Goal: Task Accomplishment & Management: Manage account settings

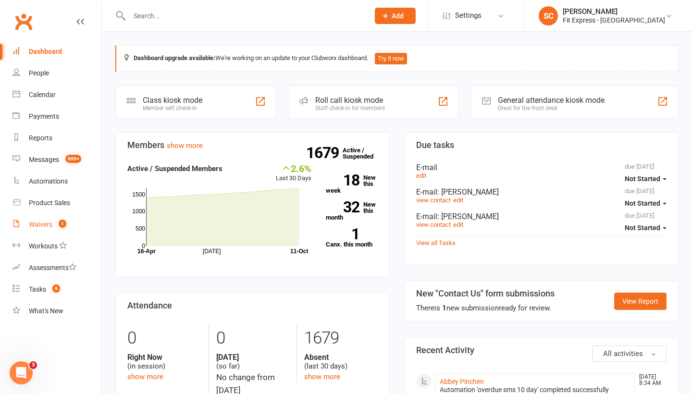
click at [44, 227] on div "Waivers" at bounding box center [41, 225] width 24 height 8
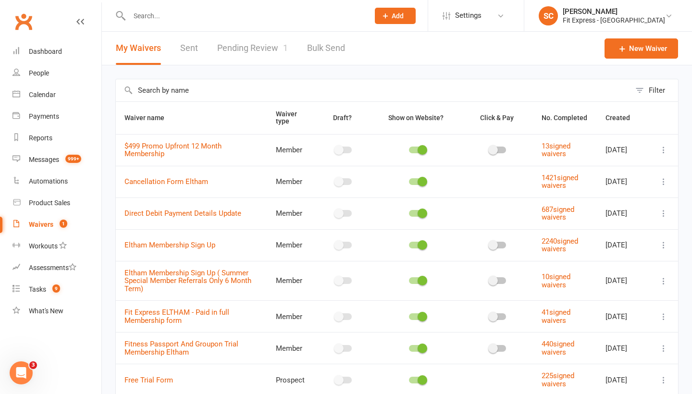
click at [250, 50] on link "Pending Review 1" at bounding box center [252, 48] width 71 height 33
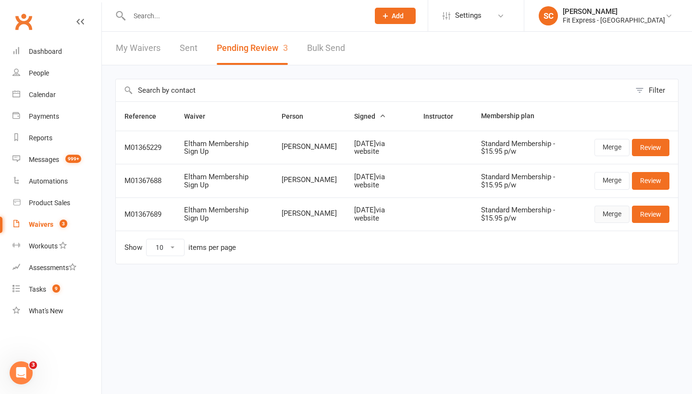
click at [600, 212] on link "Merge" at bounding box center [612, 214] width 35 height 17
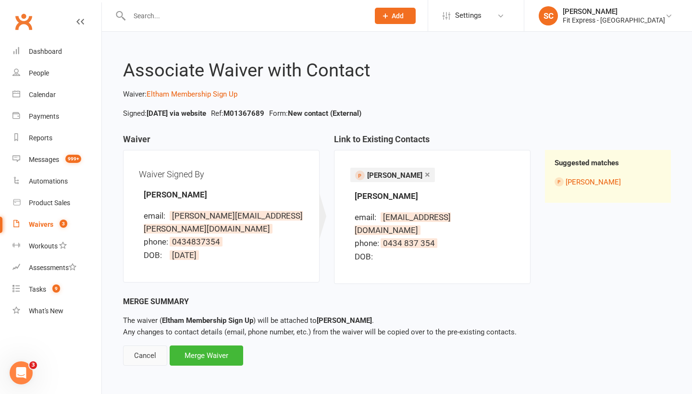
click at [152, 346] on div "Cancel" at bounding box center [145, 356] width 44 height 20
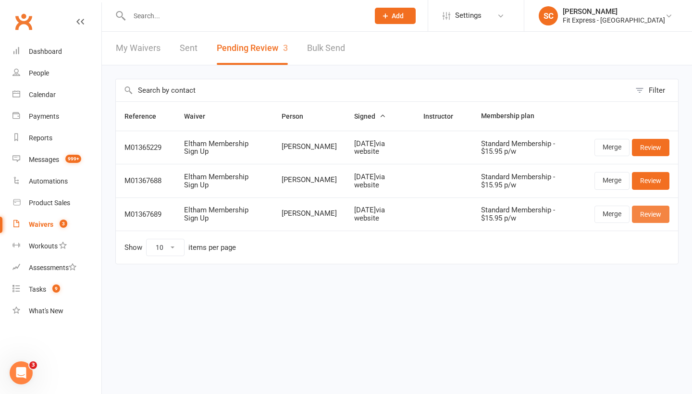
click at [650, 213] on link "Review" at bounding box center [651, 214] width 38 height 17
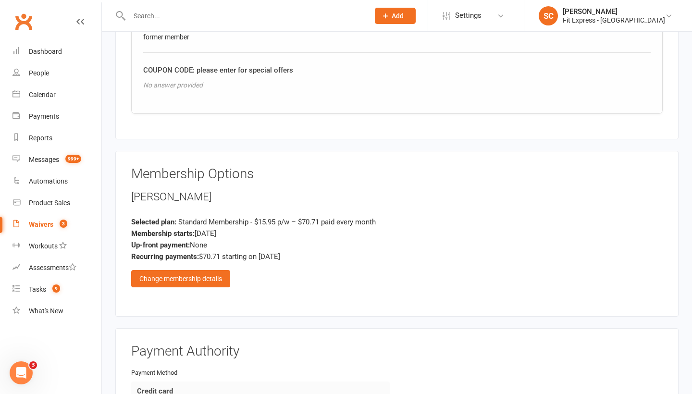
scroll to position [1098, 0]
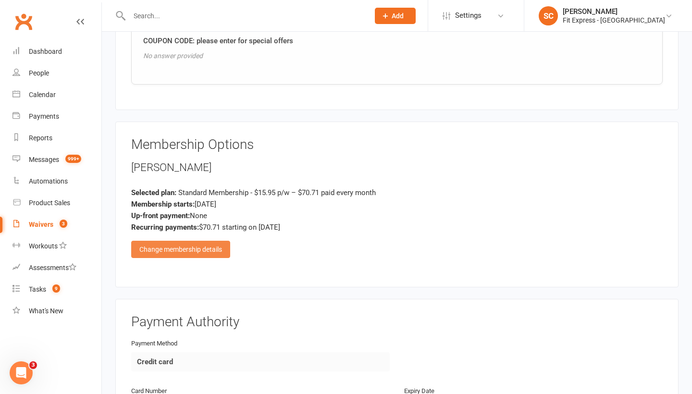
click at [187, 241] on div "Change membership details" at bounding box center [180, 249] width 99 height 17
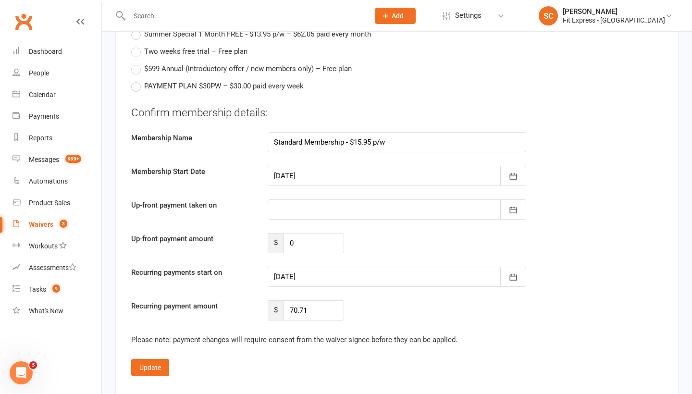
scroll to position [1787, 0]
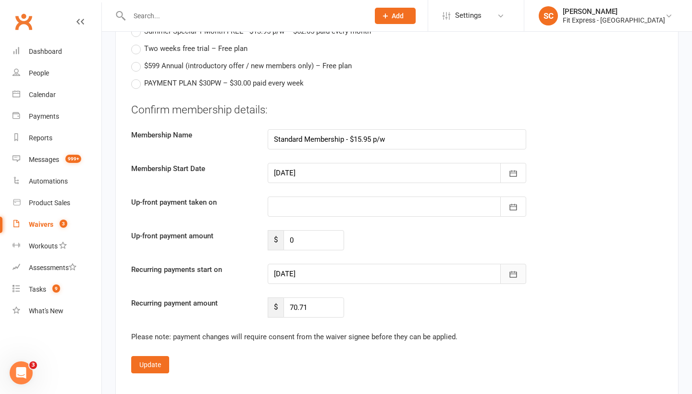
click at [513, 270] on icon "button" at bounding box center [514, 275] width 10 height 10
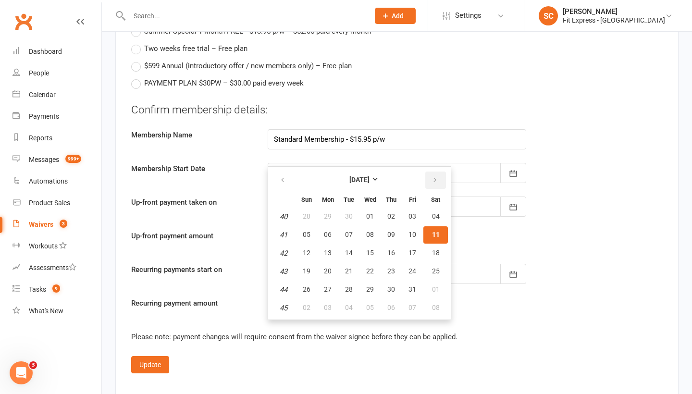
click at [437, 176] on icon "button" at bounding box center [435, 180] width 7 height 8
click at [436, 213] on span "01" at bounding box center [436, 217] width 8 height 8
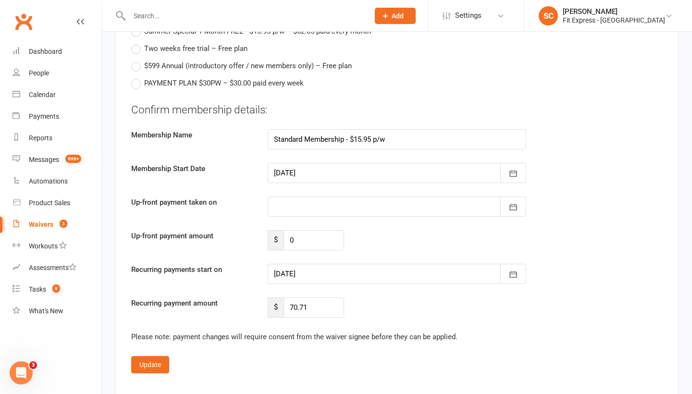
type input "[DATE]"
click at [137, 356] on button "Update" at bounding box center [150, 364] width 38 height 17
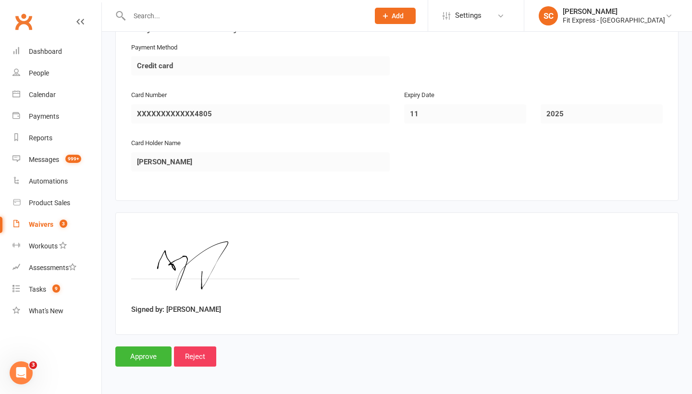
scroll to position [1384, 0]
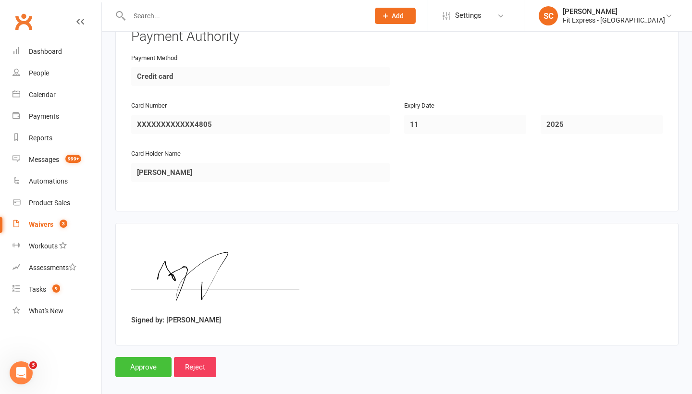
click at [137, 357] on input "Approve" at bounding box center [143, 367] width 56 height 20
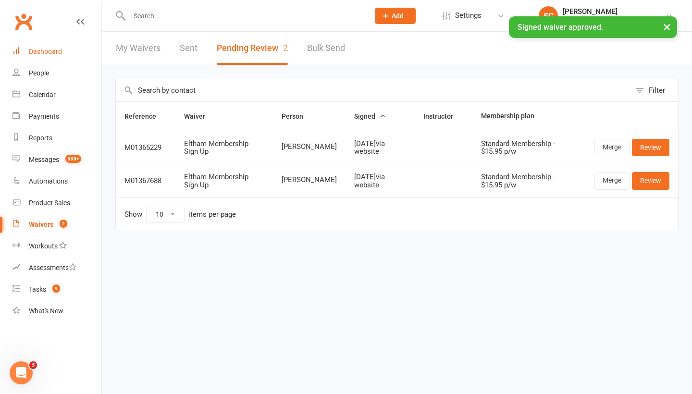
click at [40, 50] on div "Dashboard" at bounding box center [45, 52] width 33 height 8
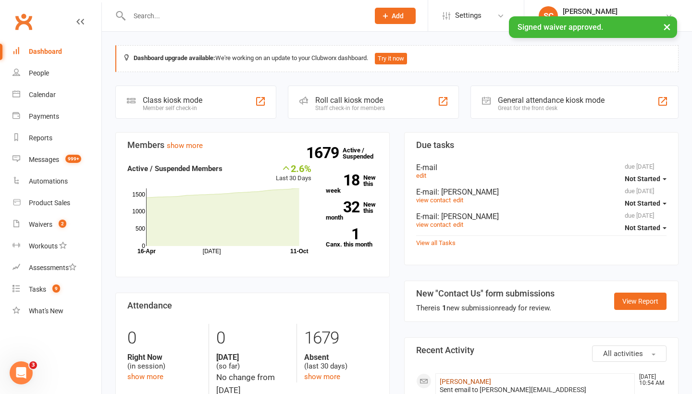
click at [451, 380] on link "Holly Puskas" at bounding box center [465, 382] width 51 height 8
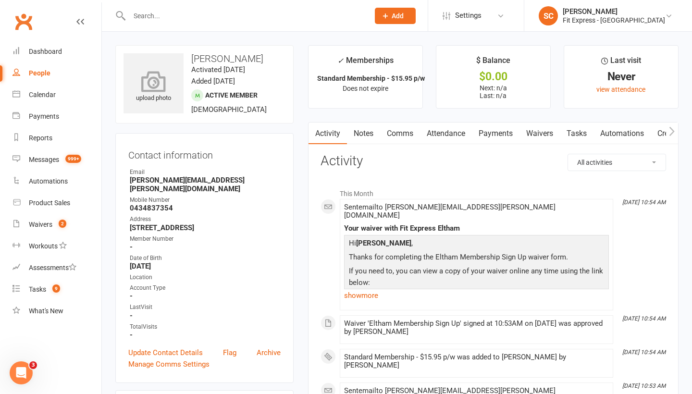
click at [155, 87] on icon at bounding box center [154, 81] width 66 height 21
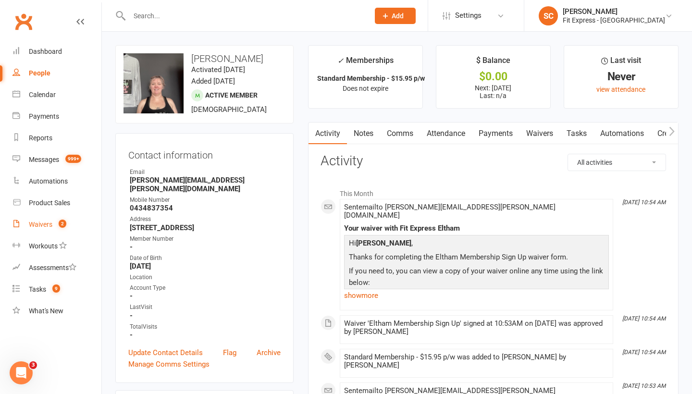
click at [44, 225] on div "Waivers" at bounding box center [41, 225] width 24 height 8
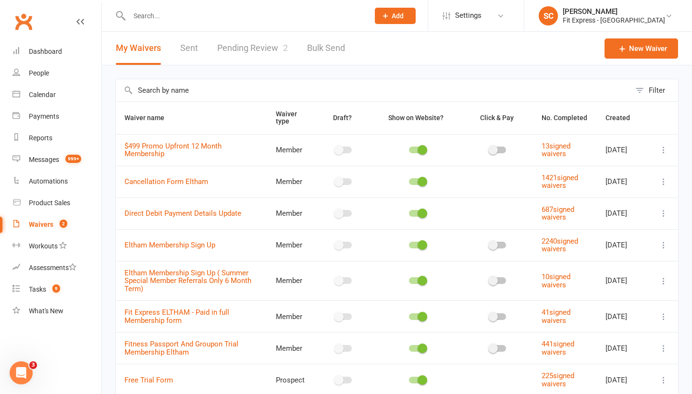
click at [236, 48] on link "Pending Review 2" at bounding box center [252, 48] width 71 height 33
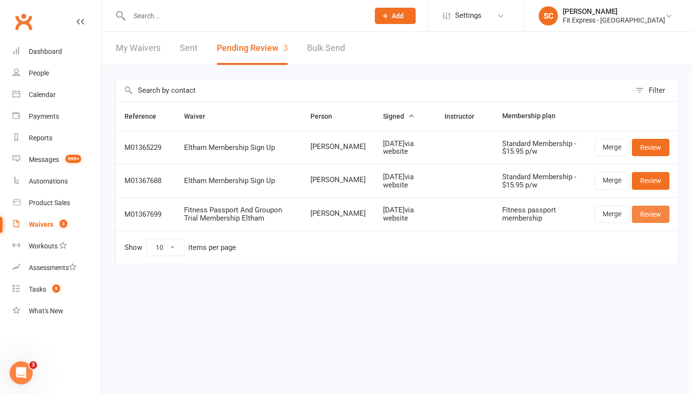
click at [649, 215] on link "Review" at bounding box center [651, 214] width 38 height 17
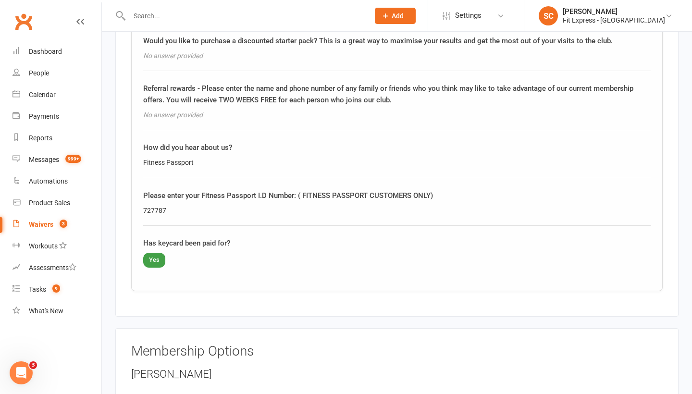
scroll to position [973, 0]
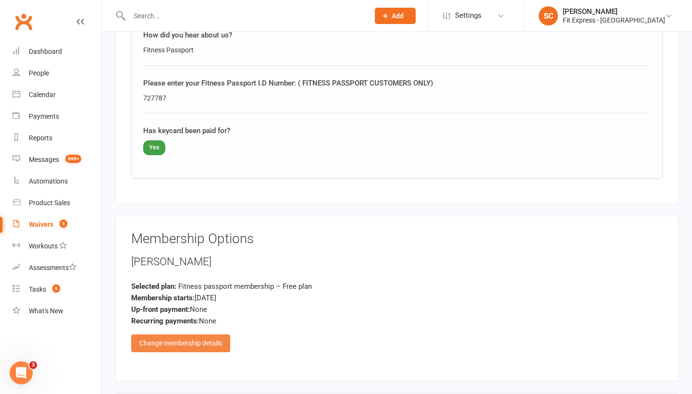
click at [168, 335] on div "Change membership details" at bounding box center [180, 343] width 99 height 17
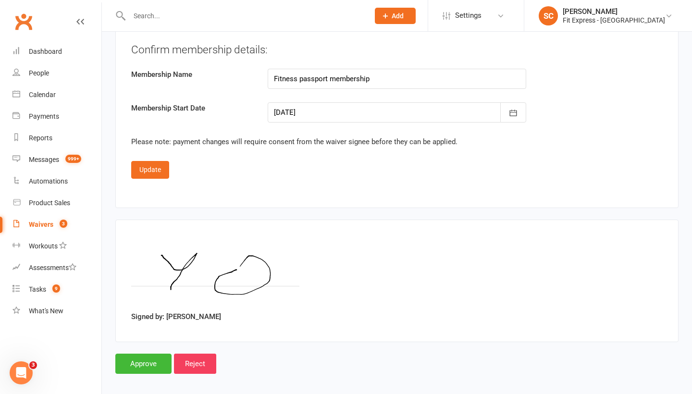
scroll to position [1814, 0]
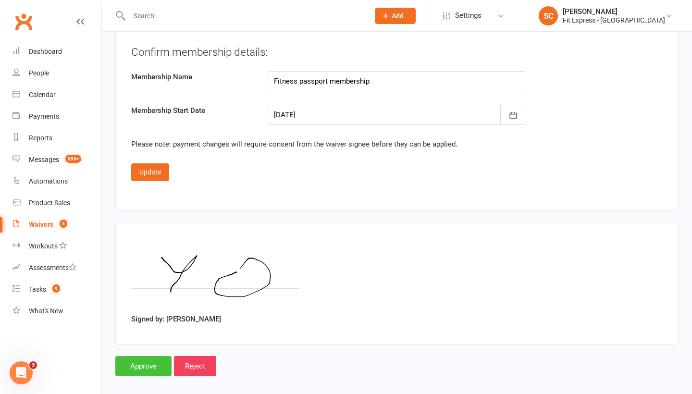
click at [143, 356] on input "Approve" at bounding box center [143, 366] width 56 height 20
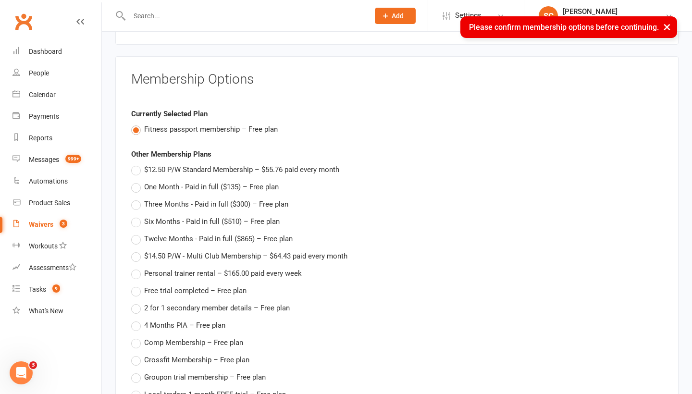
scroll to position [1048, 0]
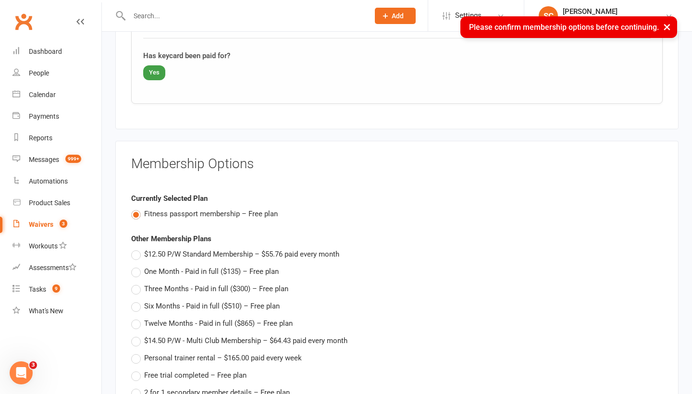
click at [134, 208] on label "Fitness passport membership – Free plan" at bounding box center [204, 214] width 147 height 12
click at [134, 208] on input "Fitness passport membership – Free plan" at bounding box center [134, 208] width 6 height 0
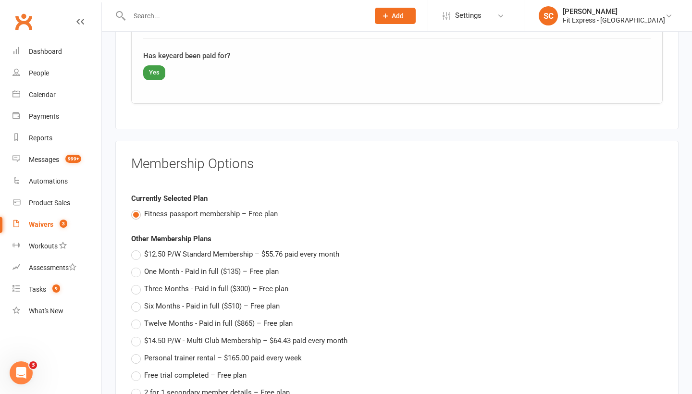
click at [134, 208] on label "Fitness passport membership – Free plan" at bounding box center [204, 214] width 147 height 12
click at [134, 208] on input "Fitness passport membership – Free plan" at bounding box center [134, 208] width 6 height 0
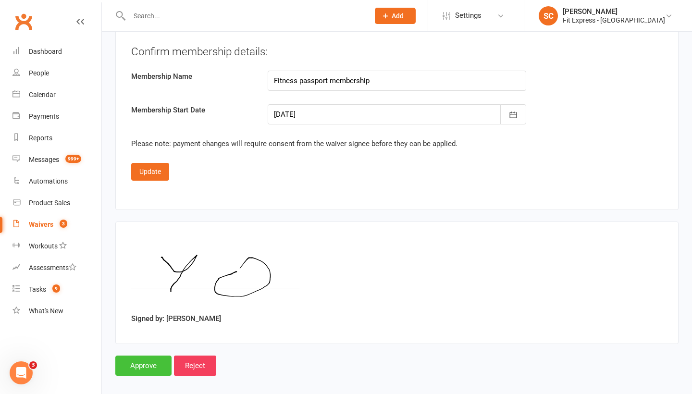
scroll to position [1814, 0]
click at [156, 356] on input "Approve" at bounding box center [143, 366] width 56 height 20
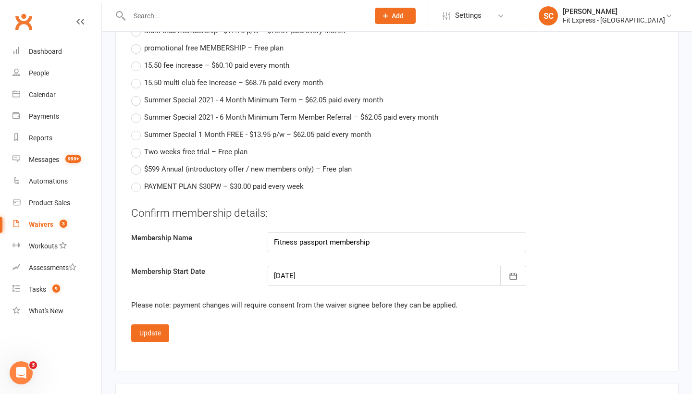
scroll to position [1642, 0]
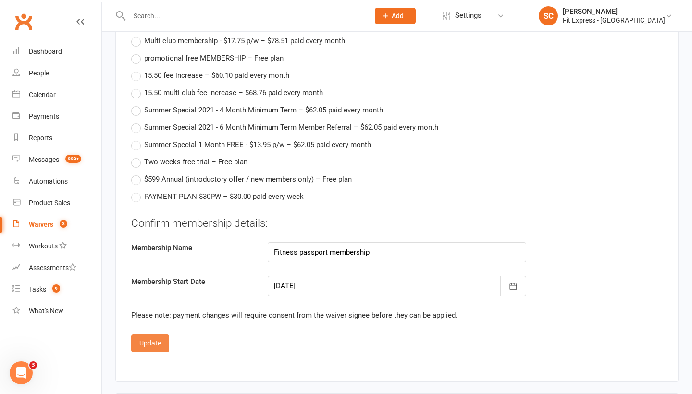
click at [151, 335] on button "Update" at bounding box center [150, 343] width 38 height 17
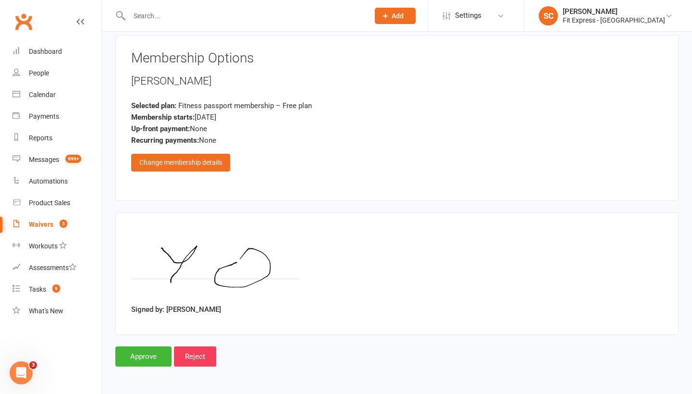
scroll to position [1144, 0]
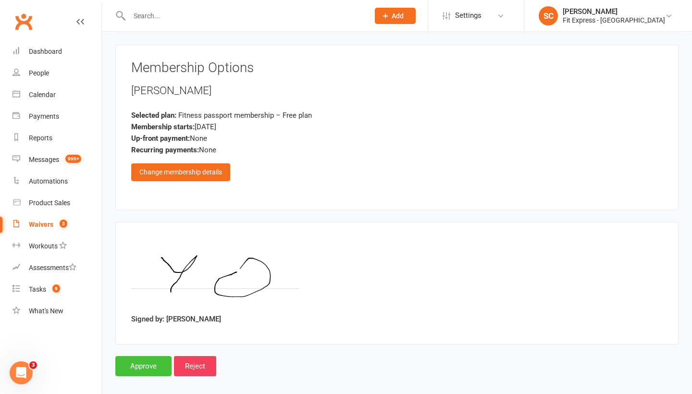
click at [150, 356] on input "Approve" at bounding box center [143, 366] width 56 height 20
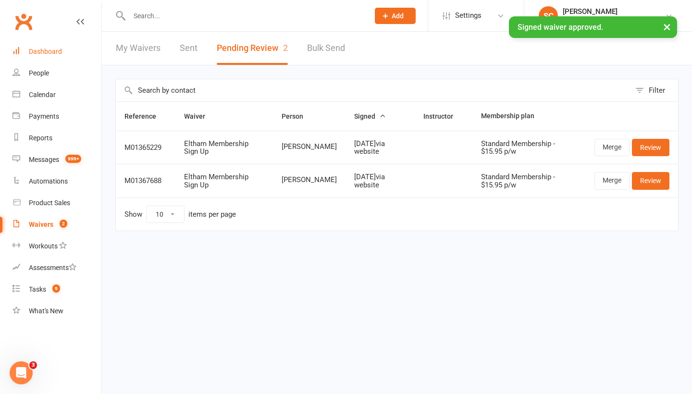
click at [42, 48] on div "Dashboard" at bounding box center [45, 52] width 33 height 8
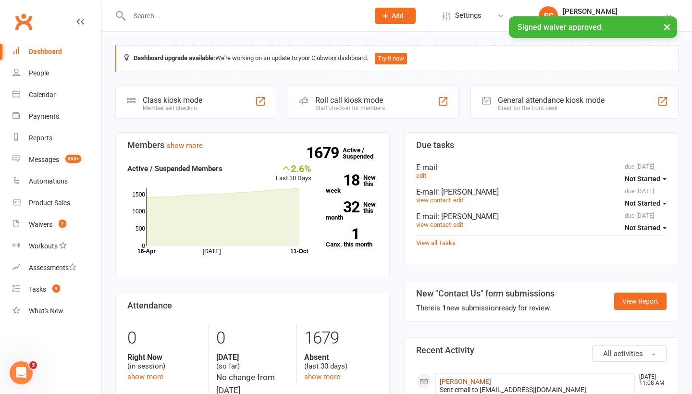
click at [450, 378] on link "Yasemin Oznek" at bounding box center [465, 382] width 51 height 8
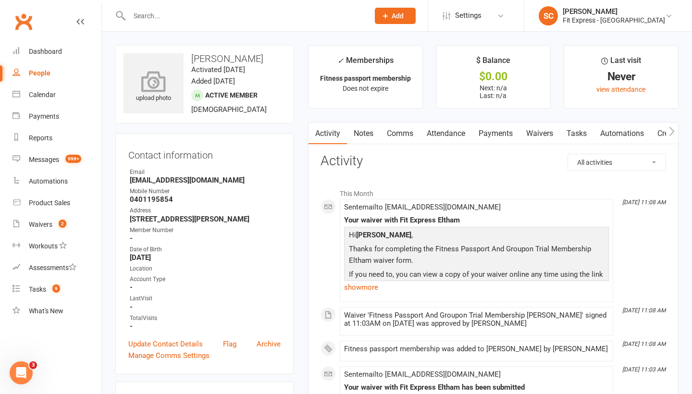
click at [141, 74] on icon at bounding box center [154, 81] width 66 height 21
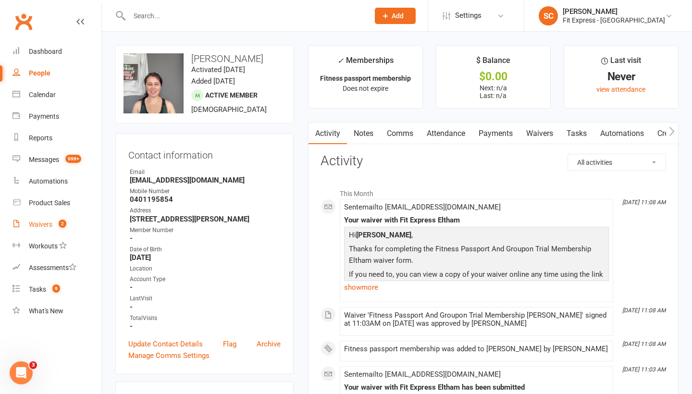
click at [49, 222] on div "Waivers" at bounding box center [41, 225] width 24 height 8
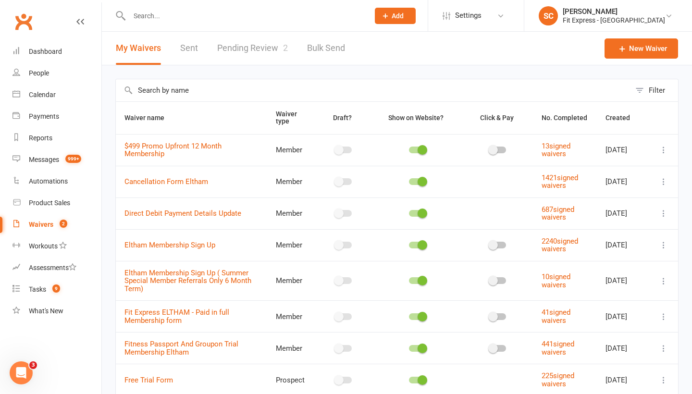
click at [239, 51] on link "Pending Review 2" at bounding box center [252, 48] width 71 height 33
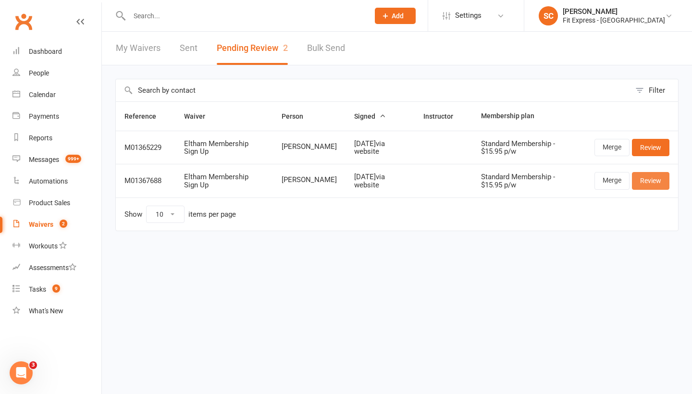
click at [653, 179] on link "Review" at bounding box center [651, 180] width 38 height 17
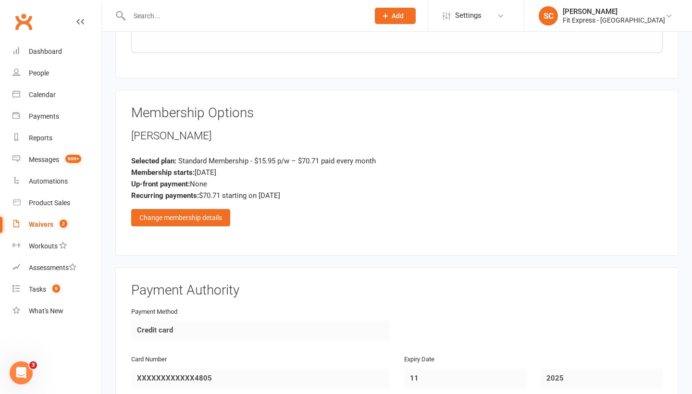
scroll to position [1067, 0]
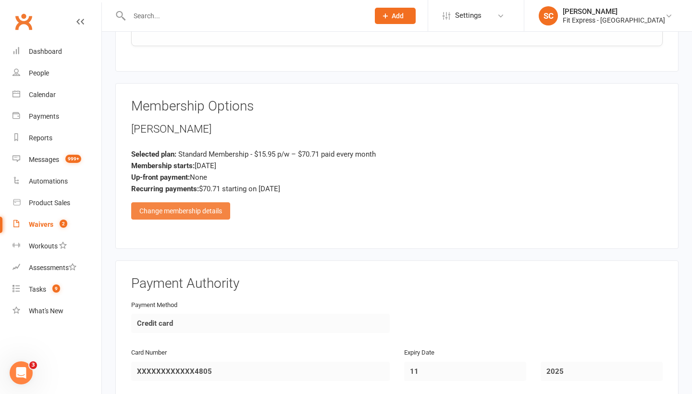
click at [201, 202] on div "Change membership details" at bounding box center [180, 210] width 99 height 17
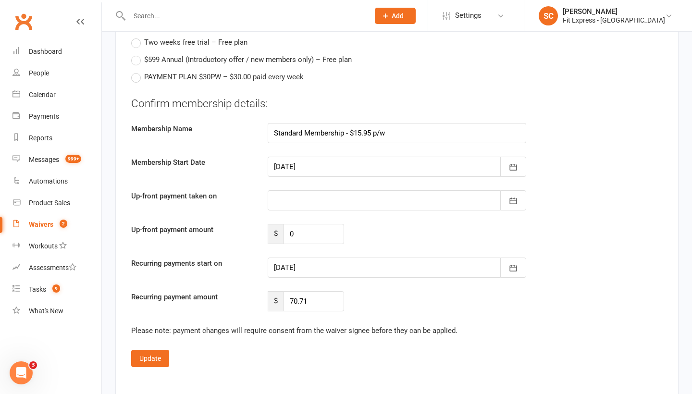
scroll to position [1726, 0]
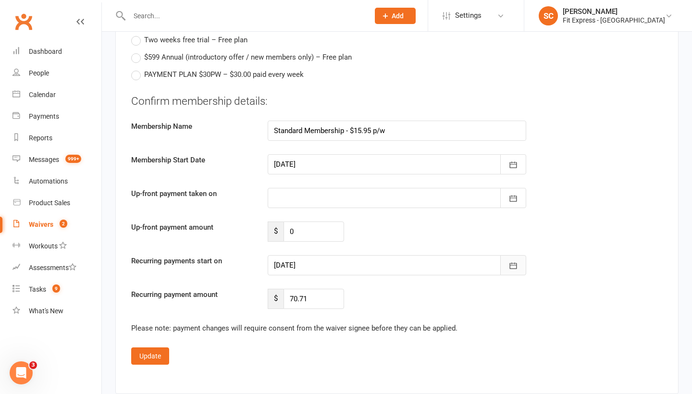
click at [513, 261] on icon "button" at bounding box center [514, 266] width 10 height 10
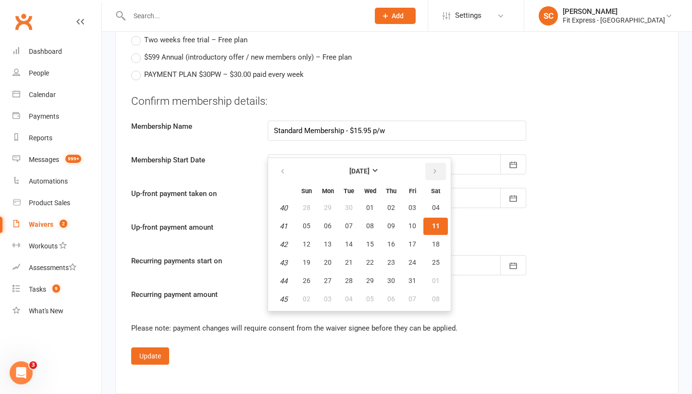
click at [437, 168] on icon "button" at bounding box center [435, 172] width 7 height 8
click at [437, 204] on span "01" at bounding box center [436, 208] width 8 height 8
type input "[DATE]"
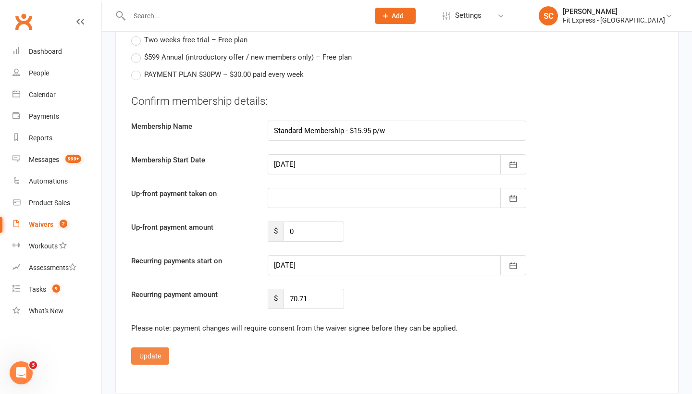
click at [153, 348] on button "Update" at bounding box center [150, 356] width 38 height 17
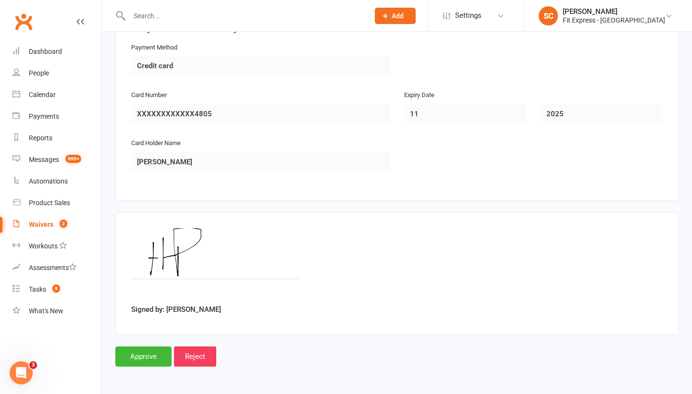
scroll to position [1315, 0]
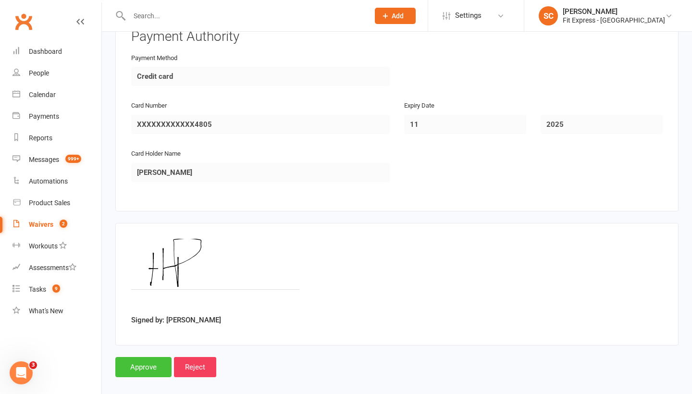
click at [142, 357] on input "Approve" at bounding box center [143, 367] width 56 height 20
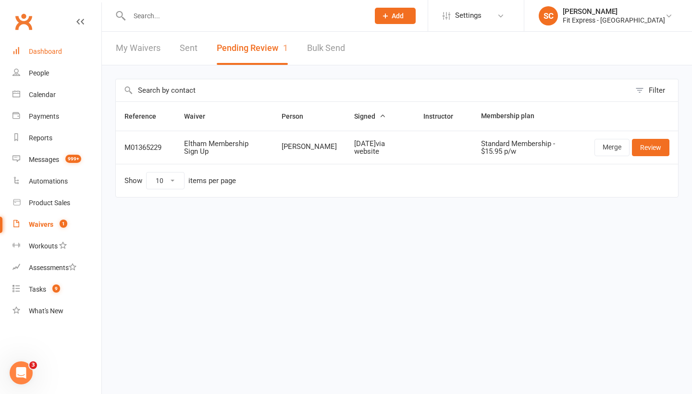
click at [38, 52] on div "Dashboard" at bounding box center [45, 52] width 33 height 8
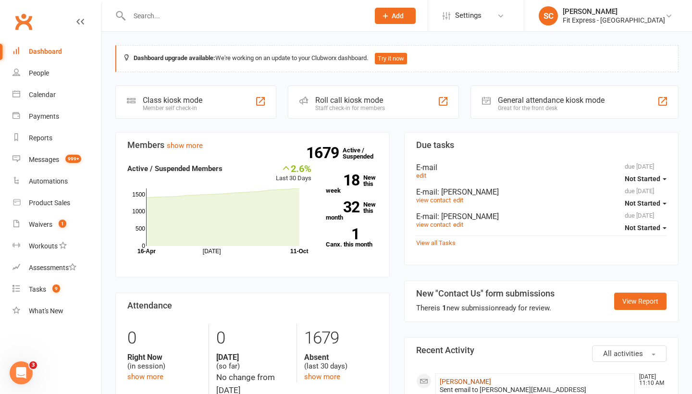
click at [451, 378] on link "Ruby Puskas" at bounding box center [465, 382] width 51 height 8
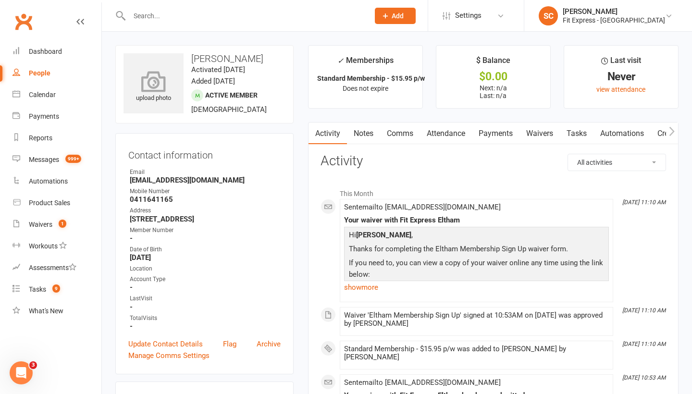
click at [170, 99] on div "upload photo" at bounding box center [154, 88] width 60 height 32
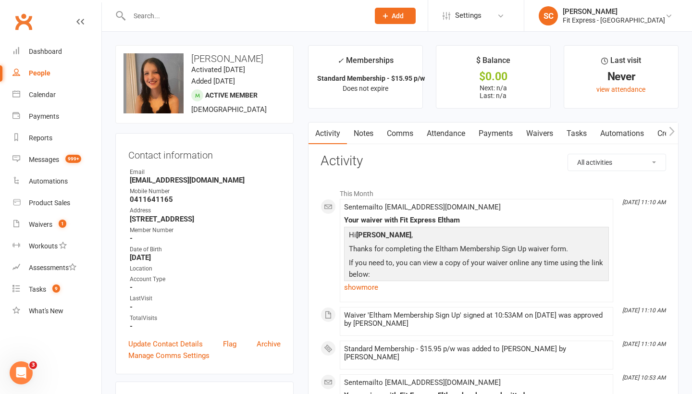
click at [499, 133] on link "Payments" at bounding box center [496, 134] width 48 height 22
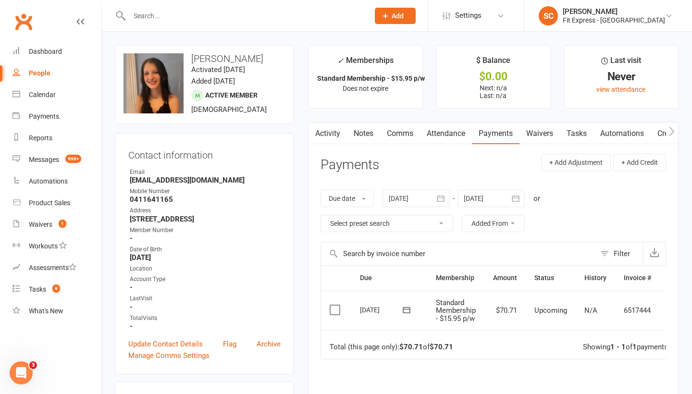
click at [42, 70] on div "People" at bounding box center [40, 73] width 22 height 8
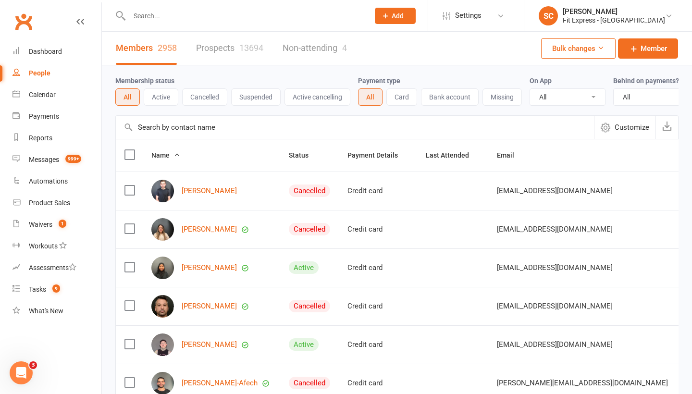
click at [148, 128] on input "text" at bounding box center [355, 127] width 478 height 23
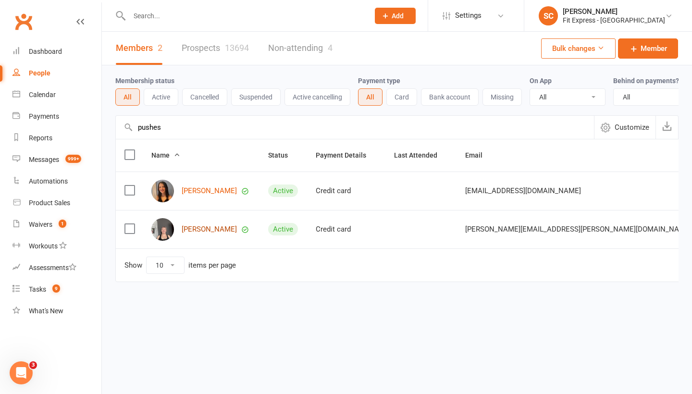
type input "pushes"
click at [203, 226] on link "Holly Puskas" at bounding box center [209, 229] width 55 height 8
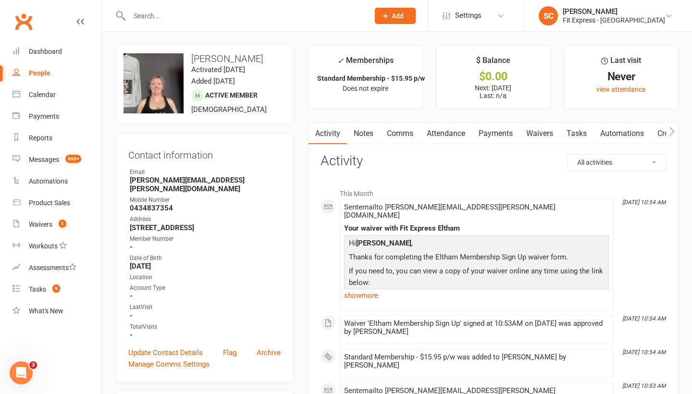
click at [496, 131] on link "Payments" at bounding box center [496, 134] width 48 height 22
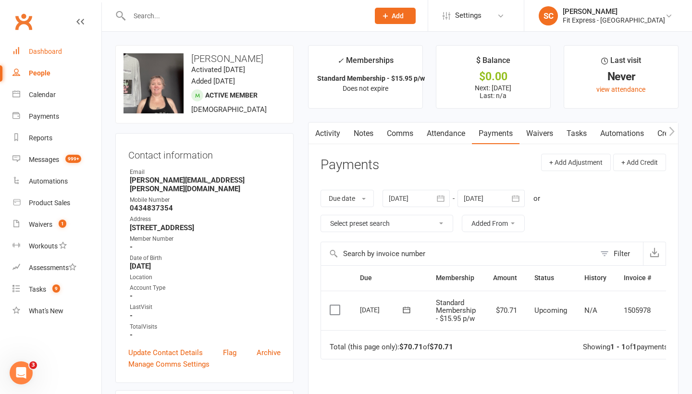
click at [56, 52] on div "Dashboard" at bounding box center [45, 52] width 33 height 8
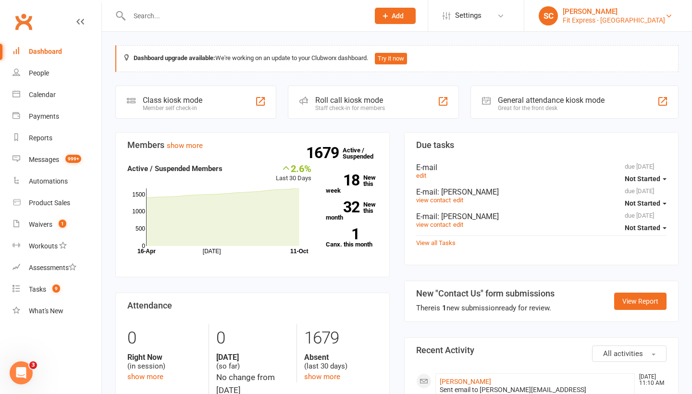
click at [643, 14] on div "[PERSON_NAME]" at bounding box center [614, 11] width 102 height 9
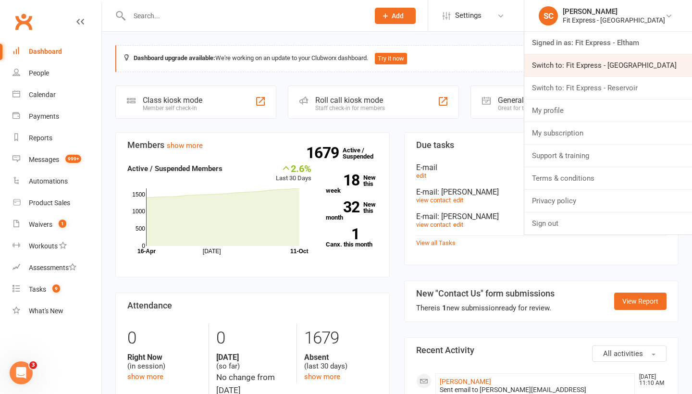
click at [611, 63] on link "Switch to: Fit Express - [GEOGRAPHIC_DATA]" at bounding box center [609, 65] width 168 height 22
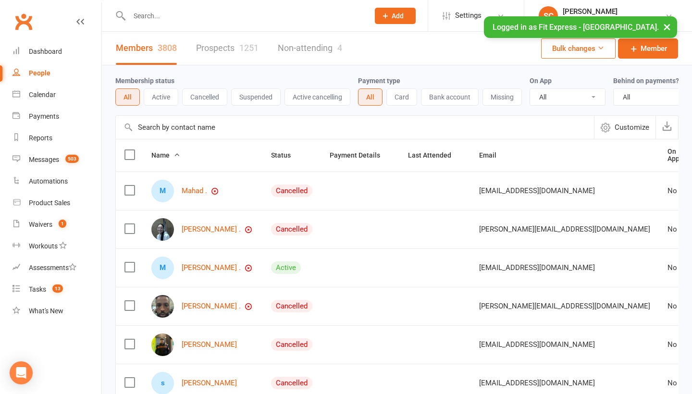
click at [165, 125] on input "text" at bounding box center [355, 127] width 478 height 23
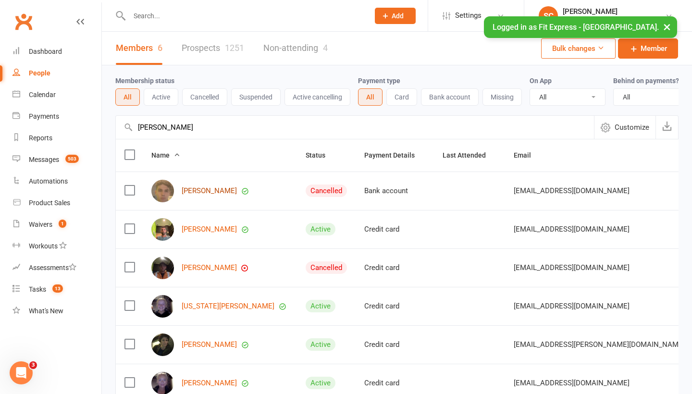
type input "Petrilli"
click at [201, 188] on link "Will Petrilli" at bounding box center [209, 191] width 55 height 8
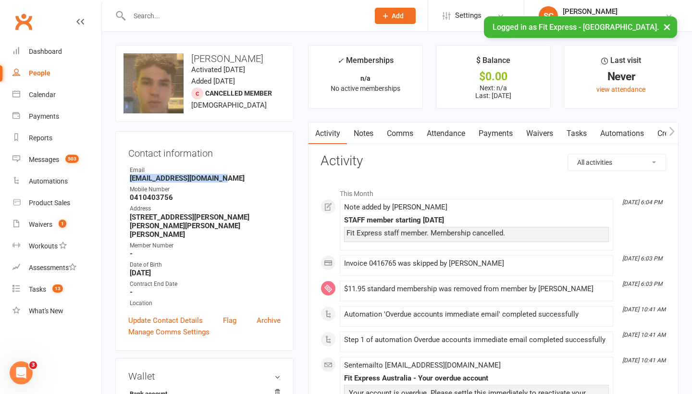
drag, startPoint x: 213, startPoint y: 177, endPoint x: 118, endPoint y: 178, distance: 94.7
click at [118, 178] on div "Contact information Owner Email willpetrilli13@gmail.com Mobile Number 04104037…" at bounding box center [204, 241] width 178 height 220
copy strong "willpetrilli13@gmail.com"
click at [614, 13] on div "[PERSON_NAME]" at bounding box center [614, 11] width 102 height 9
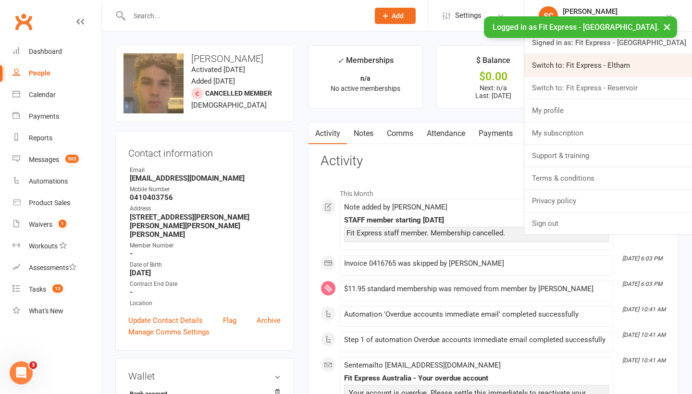
click at [585, 64] on link "Switch to: Fit Express - Eltham" at bounding box center [609, 65] width 168 height 22
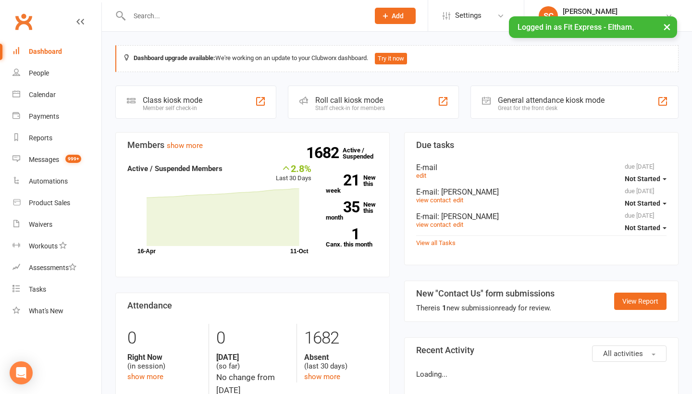
click at [36, 73] on div "People" at bounding box center [39, 73] width 20 height 8
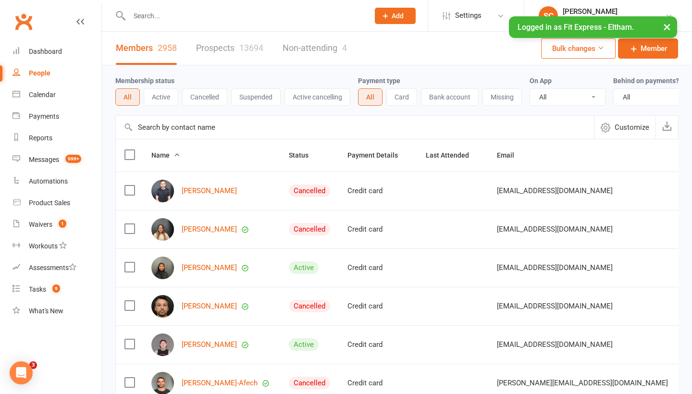
click at [145, 130] on input "text" at bounding box center [355, 127] width 478 height 23
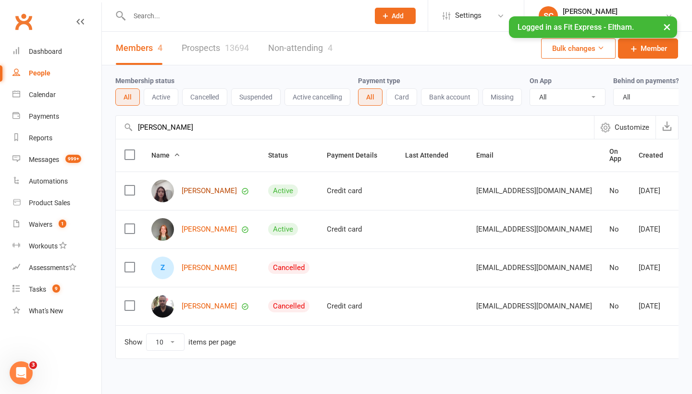
type input "Bonney"
click at [191, 187] on link "Rachael Bonney" at bounding box center [209, 191] width 55 height 8
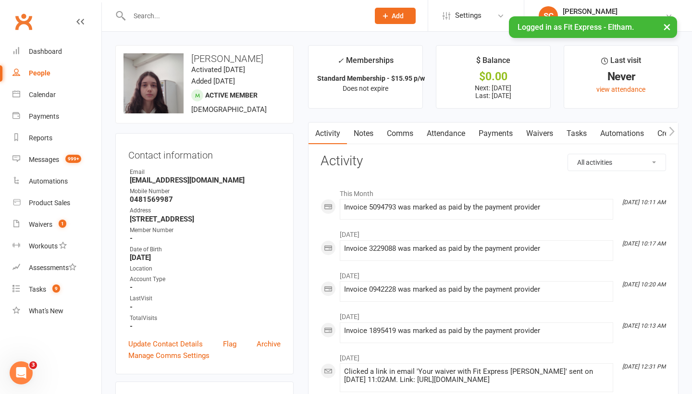
click at [497, 131] on link "Payments" at bounding box center [496, 134] width 48 height 22
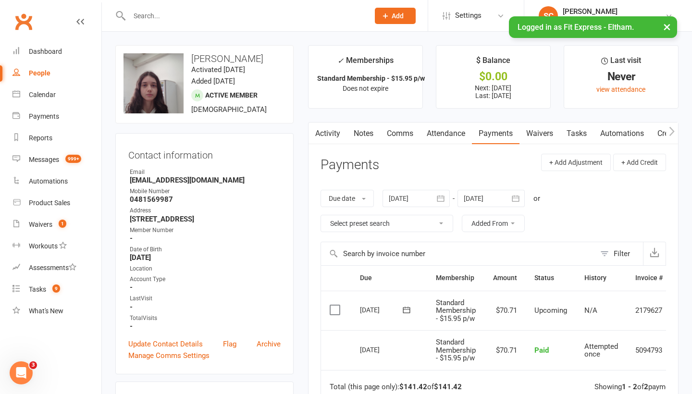
click at [534, 132] on link "Waivers" at bounding box center [540, 134] width 40 height 22
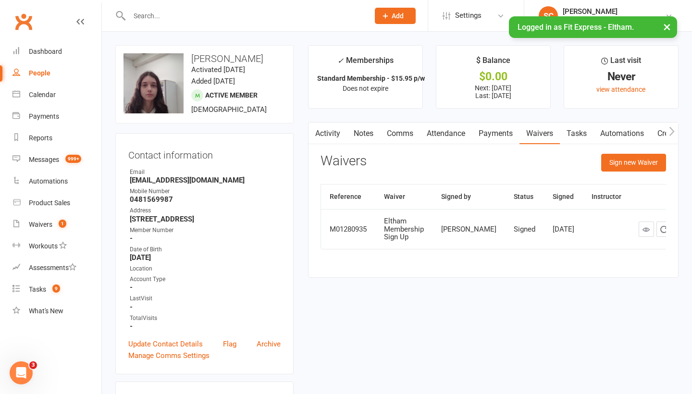
click at [43, 73] on div "People" at bounding box center [40, 73] width 22 height 8
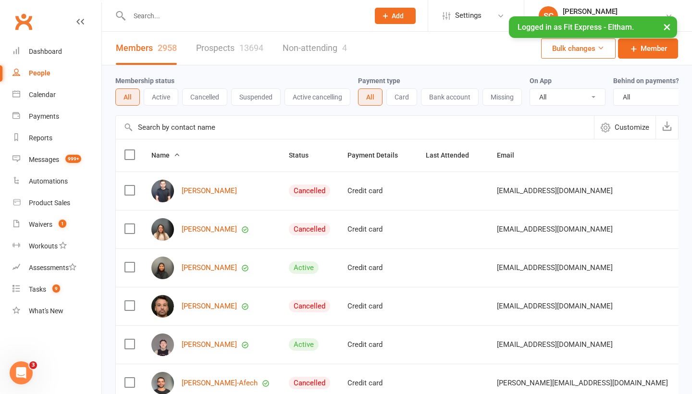
click at [166, 129] on input "text" at bounding box center [355, 127] width 478 height 23
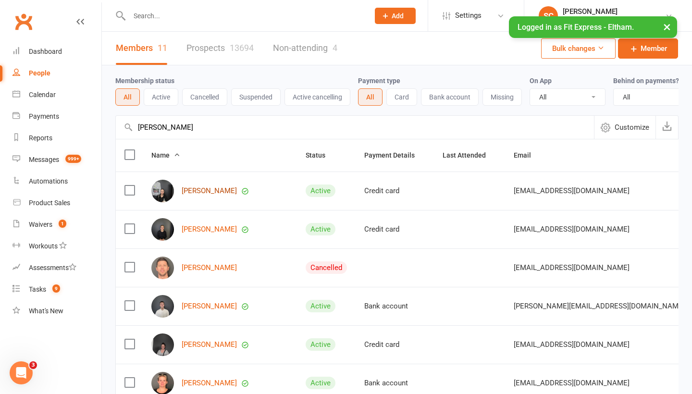
type input "ava murphy"
click at [203, 193] on link "ava murphy" at bounding box center [209, 191] width 55 height 8
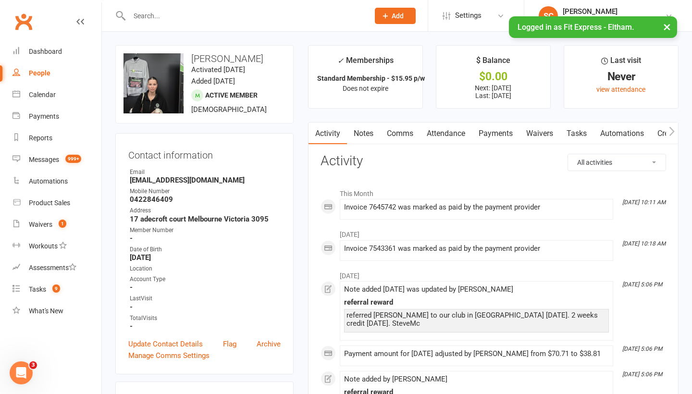
click at [509, 137] on link "Payments" at bounding box center [496, 134] width 48 height 22
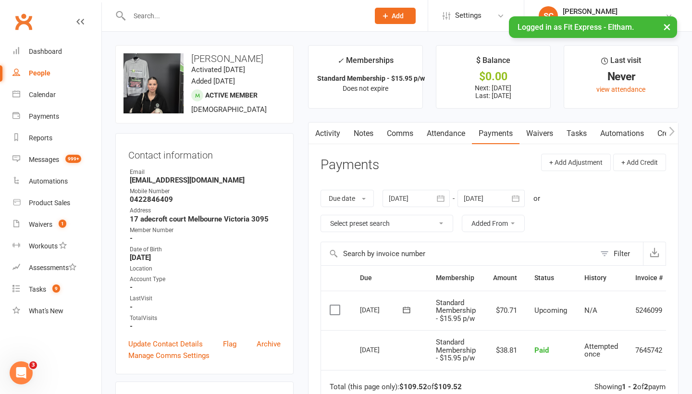
click at [545, 132] on link "Waivers" at bounding box center [540, 134] width 40 height 22
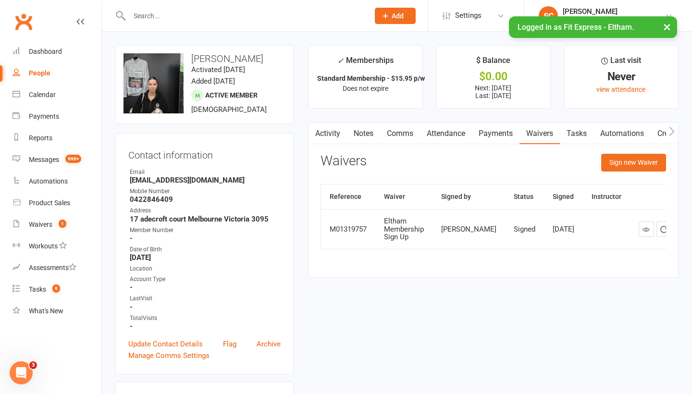
click at [484, 132] on link "Payments" at bounding box center [496, 134] width 48 height 22
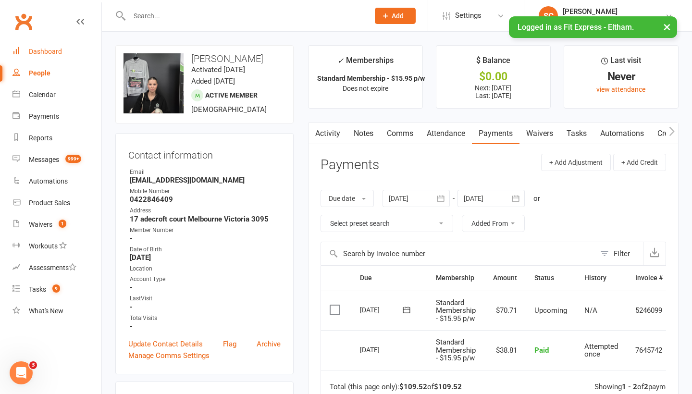
click at [49, 50] on div "Dashboard" at bounding box center [45, 52] width 33 height 8
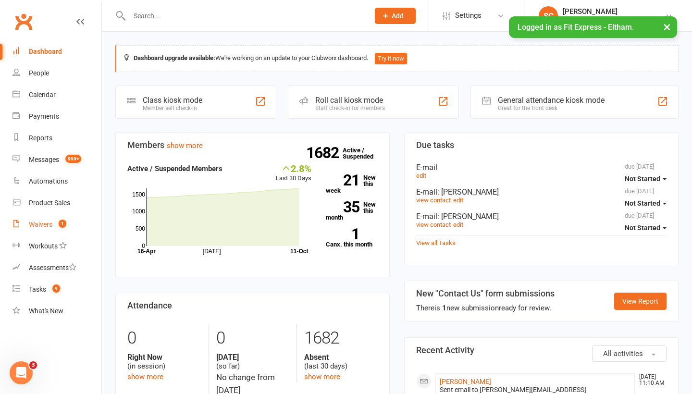
click at [45, 227] on div "Waivers" at bounding box center [41, 225] width 24 height 8
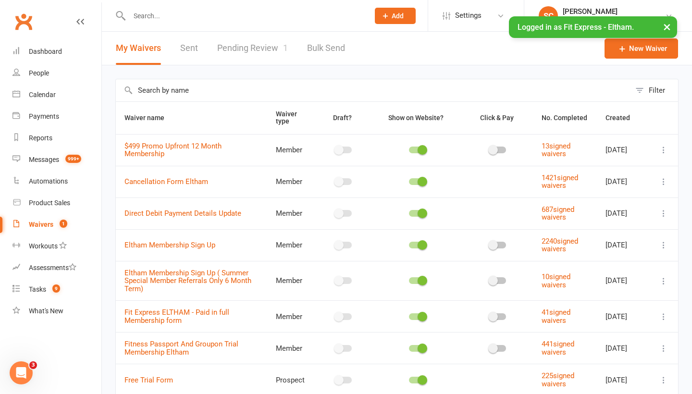
click at [235, 60] on link "Pending Review 1" at bounding box center [252, 48] width 71 height 33
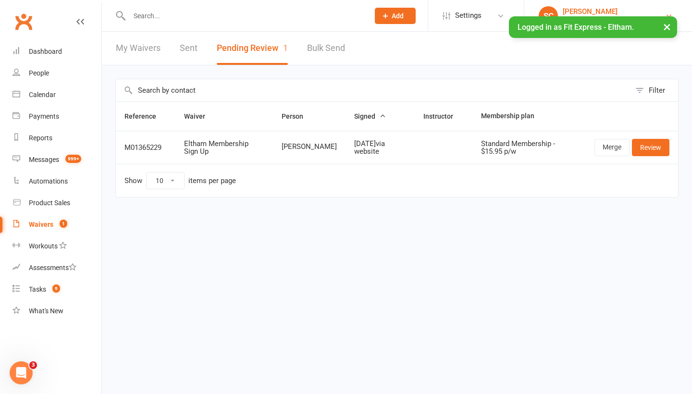
click at [608, 11] on div "[PERSON_NAME]" at bounding box center [614, 11] width 102 height 9
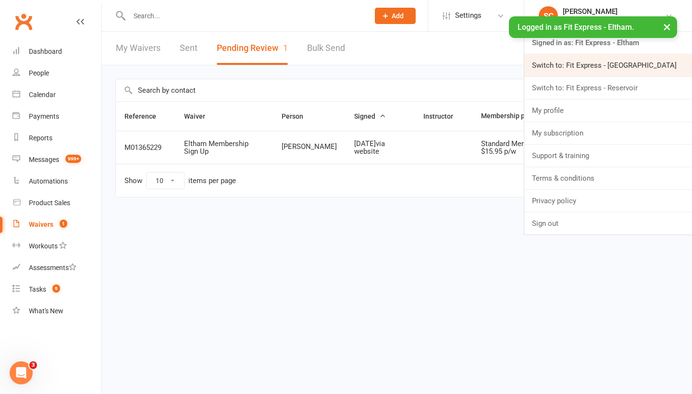
click at [582, 71] on link "Switch to: Fit Express - Heidelberg" at bounding box center [609, 65] width 168 height 22
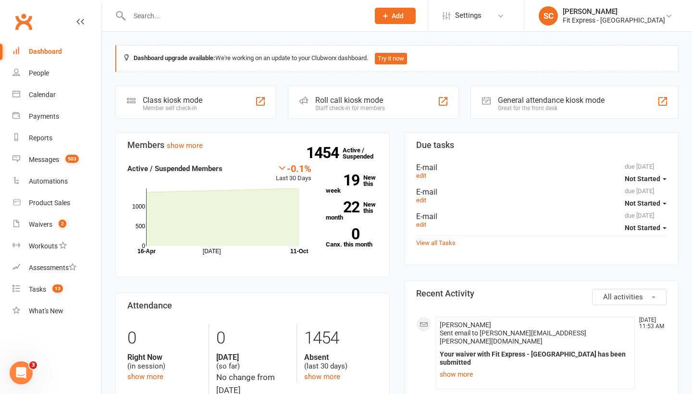
click at [458, 322] on span "Vicent Cartisano" at bounding box center [465, 325] width 51 height 8
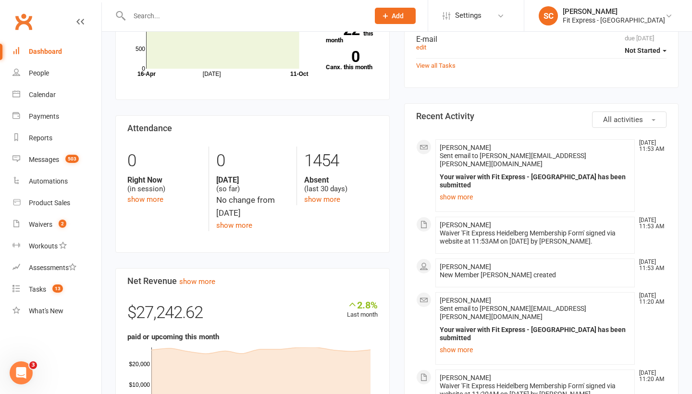
scroll to position [178, 0]
click at [39, 225] on div "Waivers" at bounding box center [41, 225] width 24 height 8
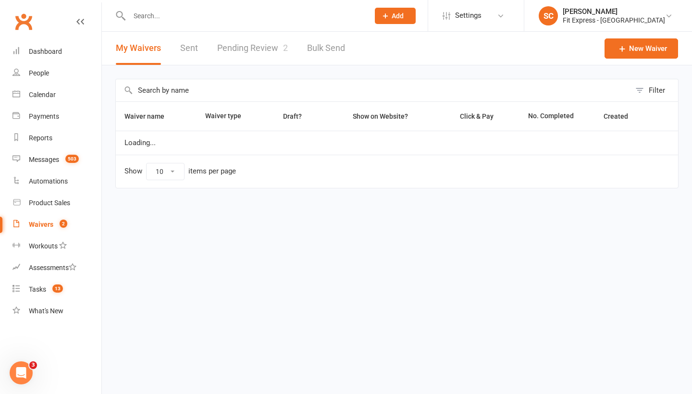
click at [261, 50] on link "Pending Review 2" at bounding box center [252, 48] width 71 height 33
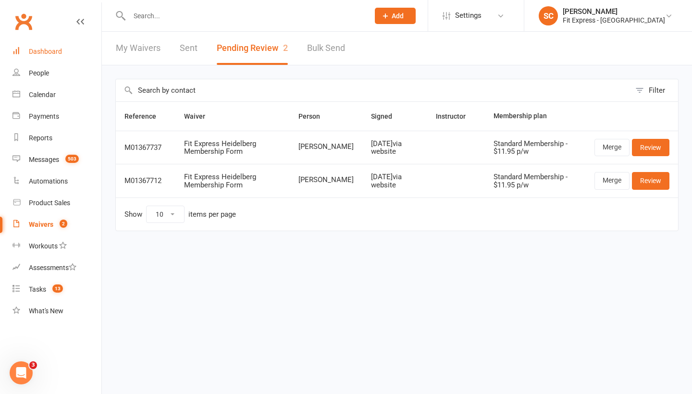
click at [42, 51] on div "Dashboard" at bounding box center [45, 52] width 33 height 8
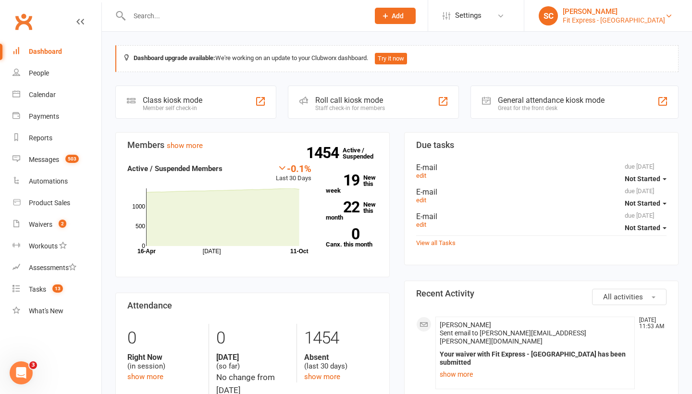
click at [609, 15] on div "[PERSON_NAME]" at bounding box center [614, 11] width 102 height 9
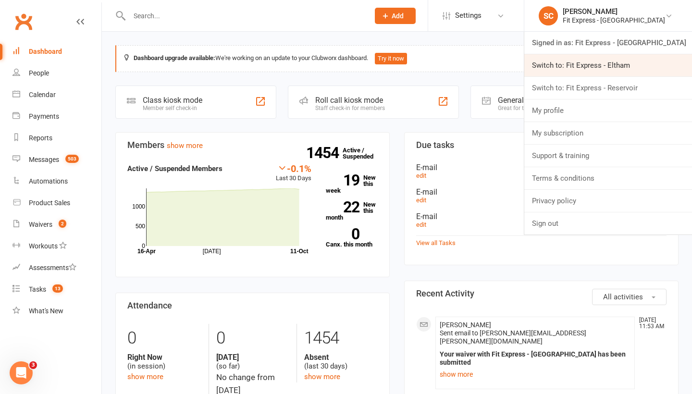
click at [604, 58] on link "Switch to: Fit Express - Eltham" at bounding box center [609, 65] width 168 height 22
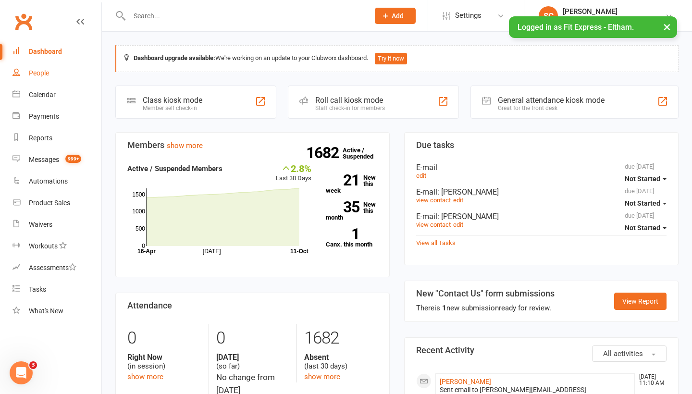
click at [37, 75] on div "People" at bounding box center [39, 73] width 20 height 8
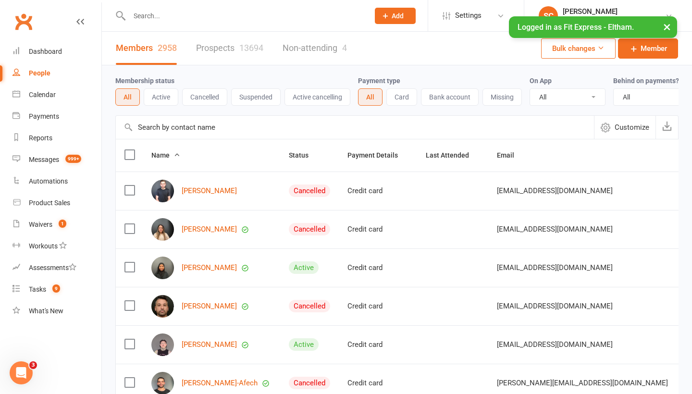
click at [148, 133] on input "text" at bounding box center [355, 127] width 478 height 23
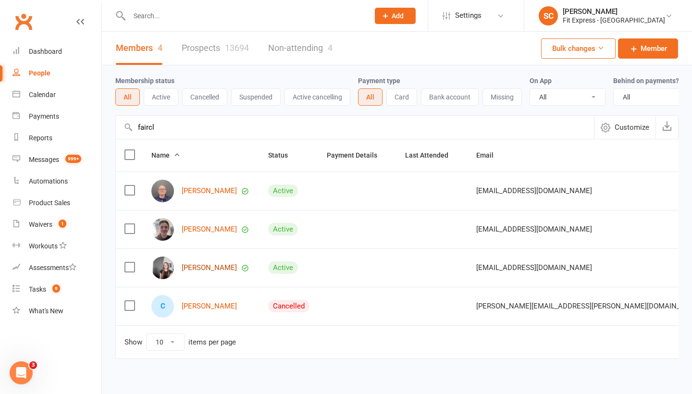
type input "faircl"
click at [191, 268] on link "Edie Fairclough" at bounding box center [209, 268] width 55 height 8
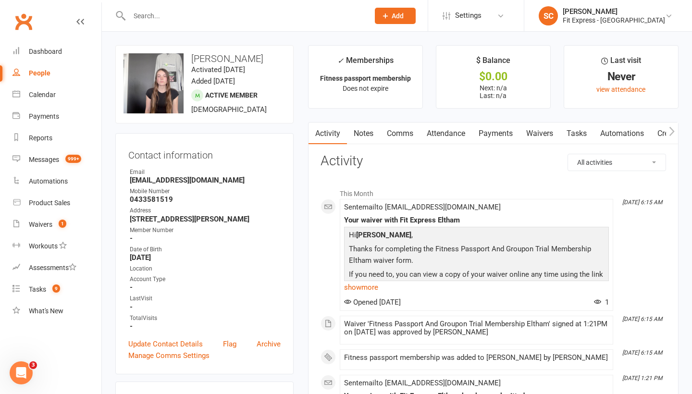
click at [501, 133] on link "Payments" at bounding box center [496, 134] width 48 height 22
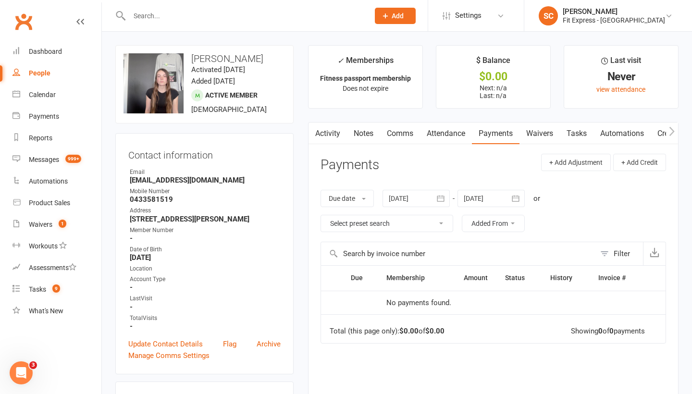
click at [533, 133] on link "Waivers" at bounding box center [540, 134] width 40 height 22
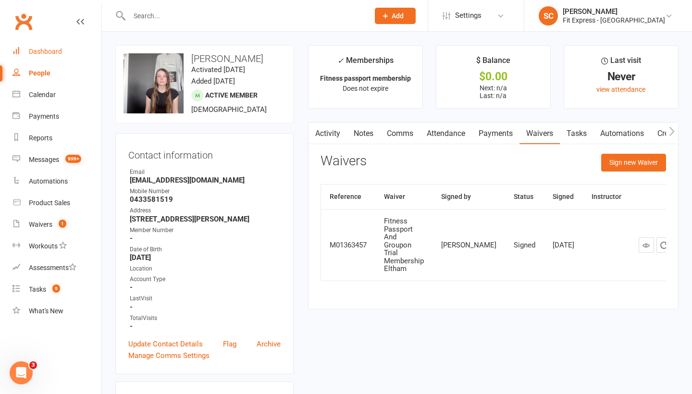
click at [56, 51] on div "Dashboard" at bounding box center [45, 52] width 33 height 8
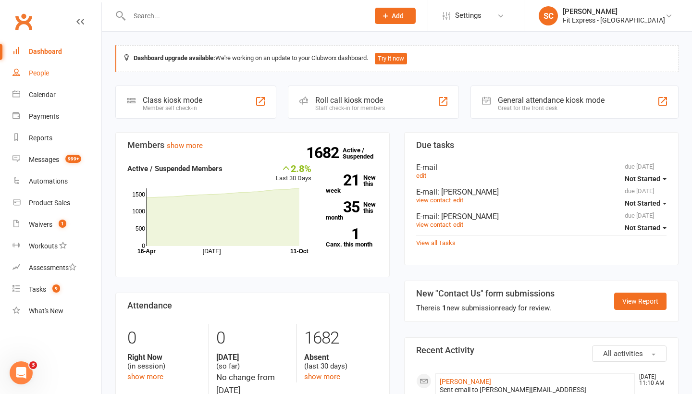
click at [39, 73] on div "People" at bounding box center [39, 73] width 20 height 8
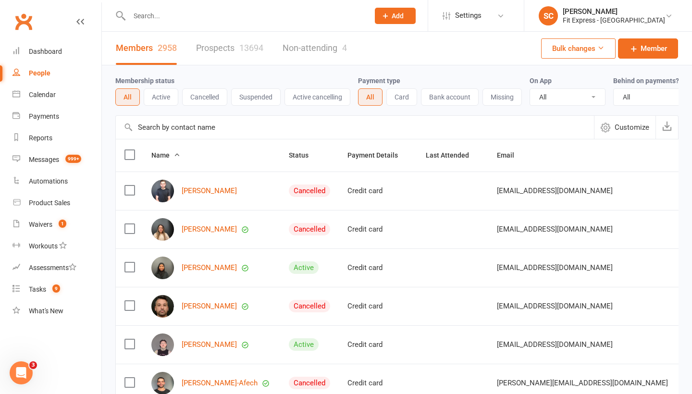
click at [151, 126] on input "text" at bounding box center [355, 127] width 478 height 23
click at [40, 70] on div "People" at bounding box center [40, 73] width 22 height 8
click at [141, 125] on input "text" at bounding box center [355, 127] width 478 height 23
click at [220, 128] on input "text" at bounding box center [355, 127] width 478 height 23
click at [43, 52] on div "Dashboard" at bounding box center [45, 52] width 33 height 8
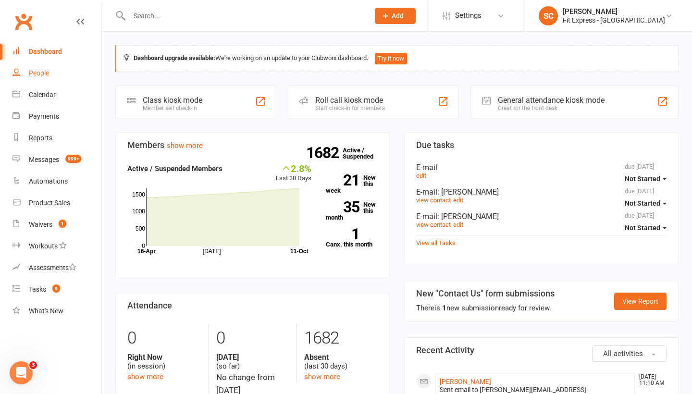
click at [36, 70] on div "People" at bounding box center [39, 73] width 20 height 8
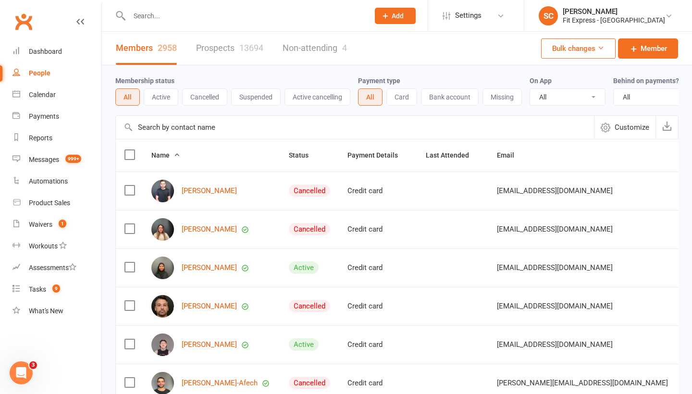
click at [152, 129] on input "text" at bounding box center [355, 127] width 478 height 23
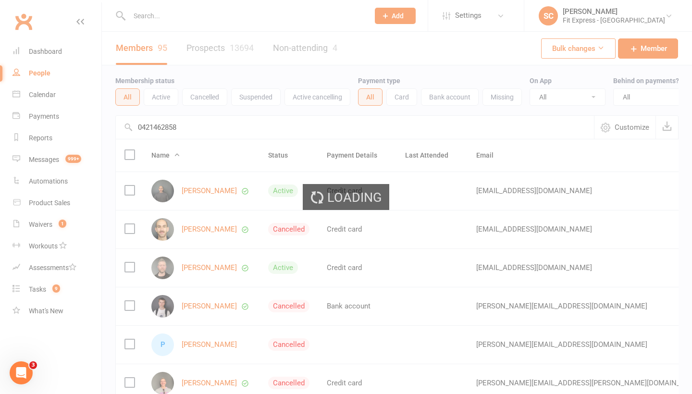
type input "0421462858"
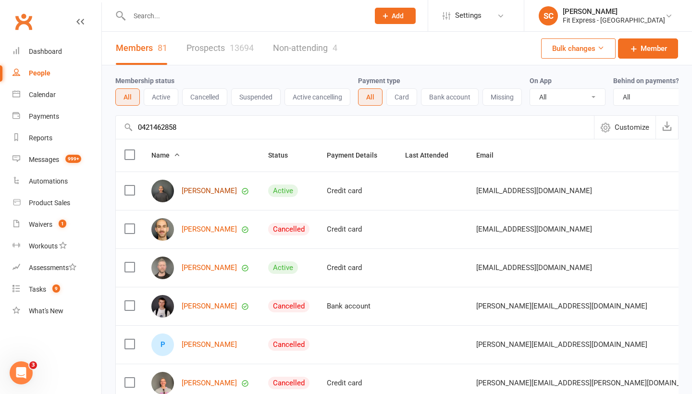
click at [197, 187] on link "Jordan Gomez" at bounding box center [209, 191] width 55 height 8
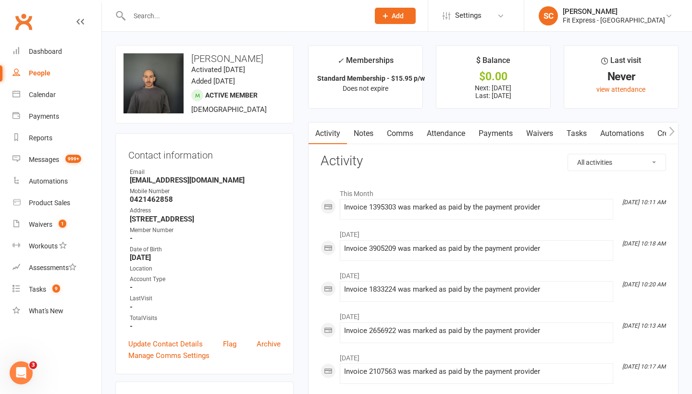
click at [495, 134] on link "Payments" at bounding box center [496, 134] width 48 height 22
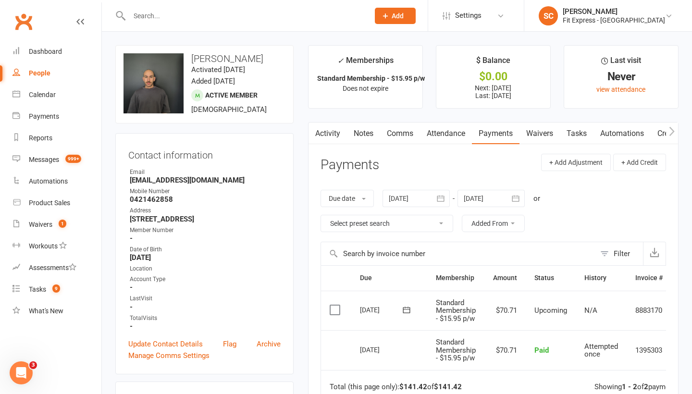
click at [32, 72] on div "People" at bounding box center [40, 73] width 22 height 8
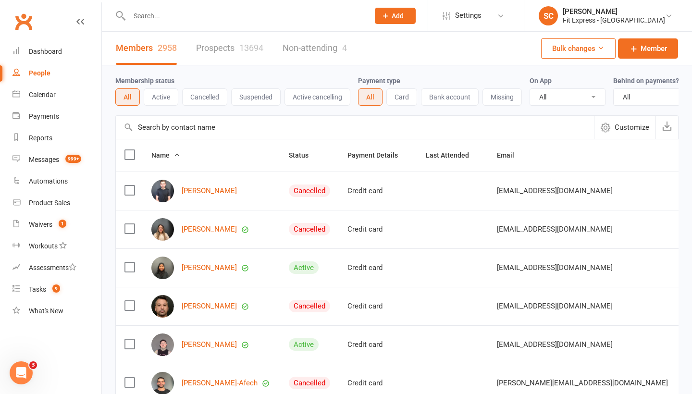
click at [152, 129] on input "text" at bounding box center [355, 127] width 478 height 23
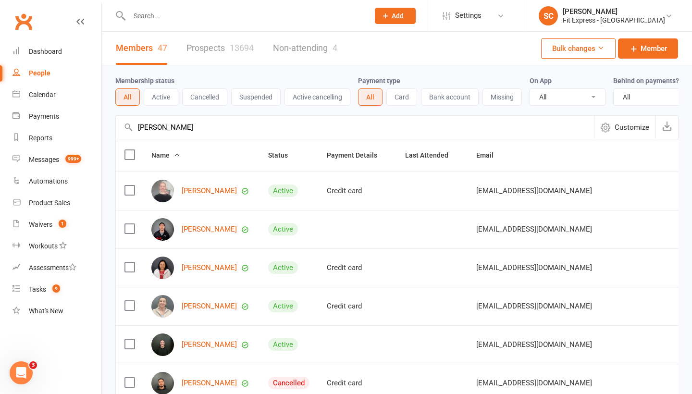
type input "Lauren Thomas"
click at [204, 186] on div "Lauren Thomas" at bounding box center [201, 191] width 100 height 23
click at [205, 191] on link "Lauren Thomas" at bounding box center [209, 191] width 55 height 8
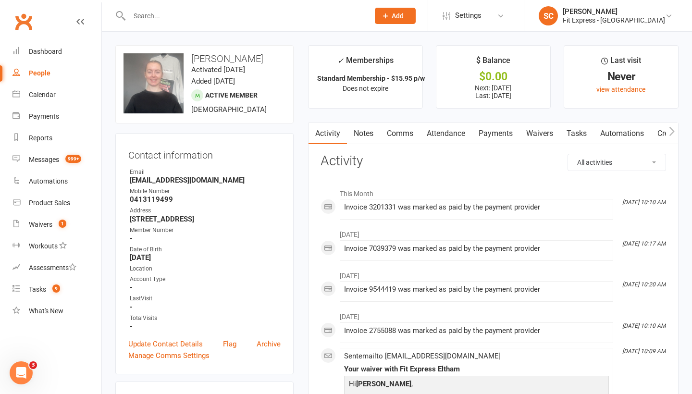
click at [543, 132] on link "Waivers" at bounding box center [540, 134] width 40 height 22
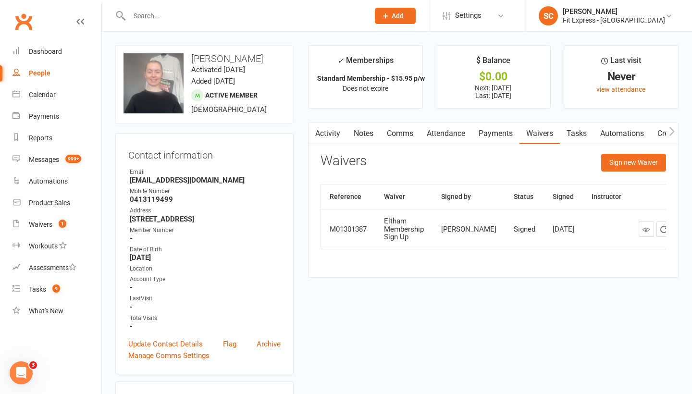
click at [501, 139] on link "Payments" at bounding box center [496, 134] width 48 height 22
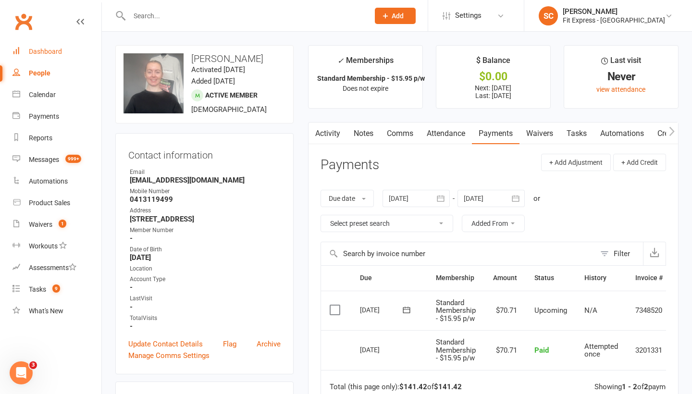
click at [47, 49] on div "Dashboard" at bounding box center [45, 52] width 33 height 8
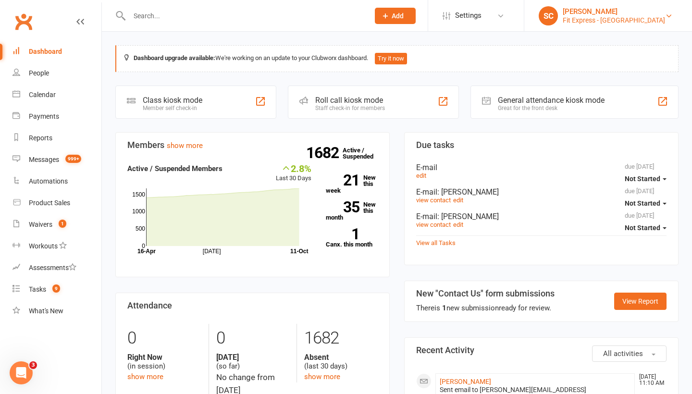
click at [620, 24] on div "Fit Express - Eltham" at bounding box center [614, 20] width 102 height 9
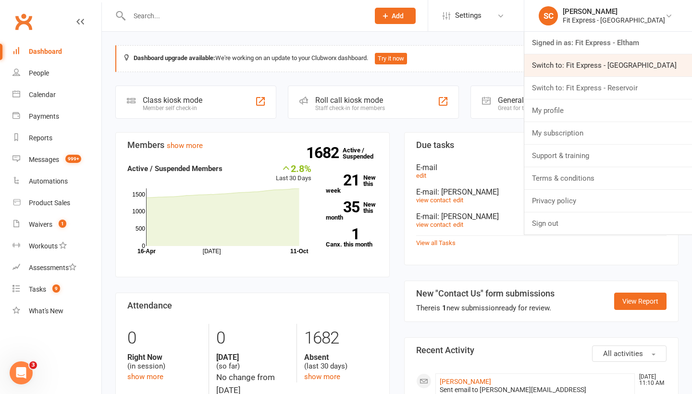
click at [610, 59] on link "Switch to: Fit Express - [GEOGRAPHIC_DATA]" at bounding box center [609, 65] width 168 height 22
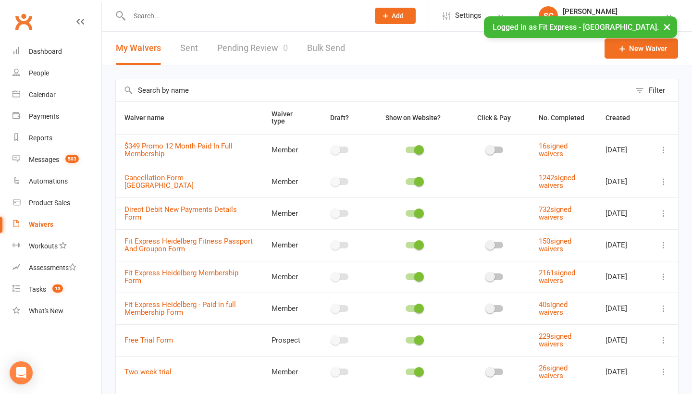
click at [254, 46] on link "Pending Review 0" at bounding box center [252, 48] width 71 height 33
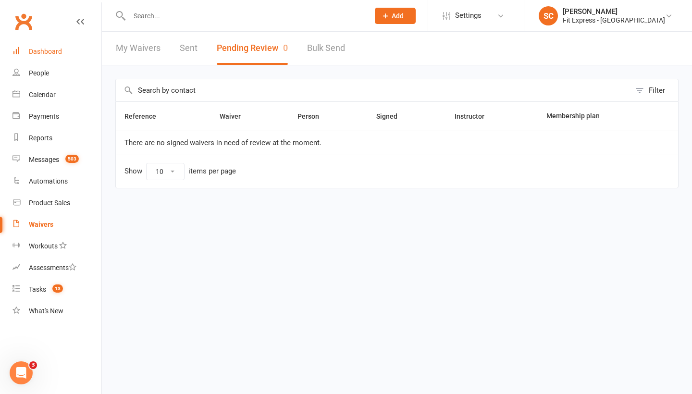
click at [38, 53] on div "Dashboard" at bounding box center [45, 52] width 33 height 8
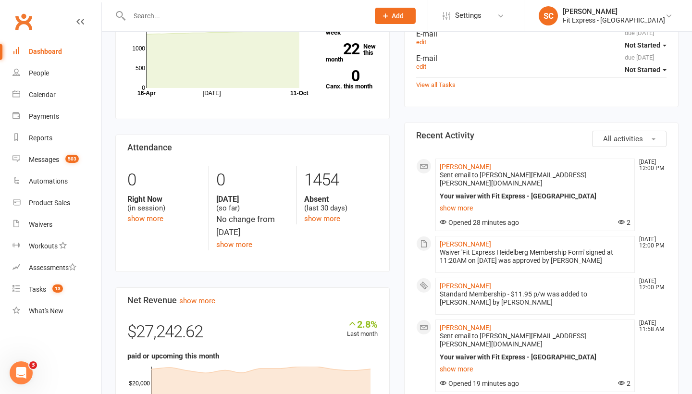
scroll to position [173, 0]
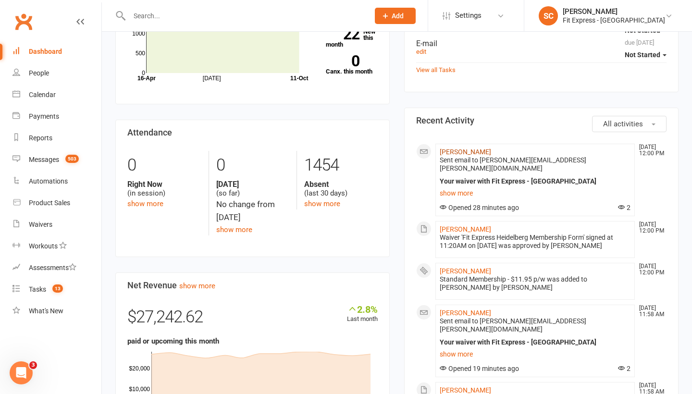
click at [459, 148] on link "[PERSON_NAME]" at bounding box center [465, 152] width 51 height 8
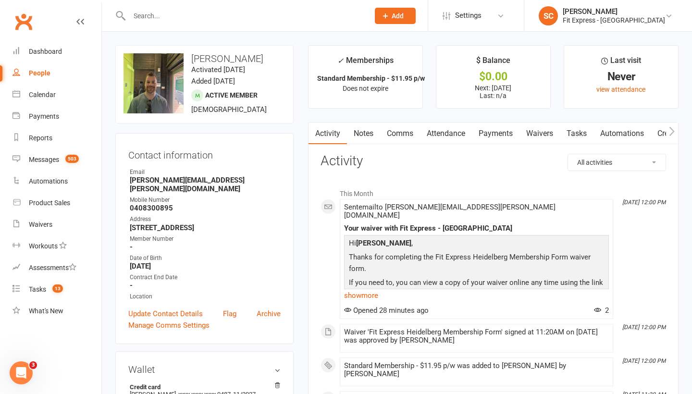
click at [547, 132] on link "Waivers" at bounding box center [540, 134] width 40 height 22
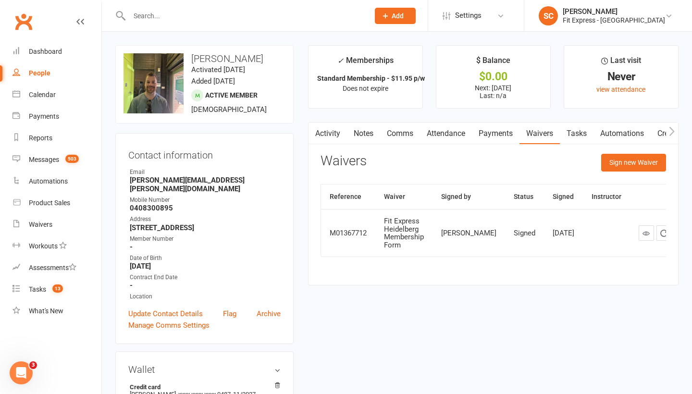
click at [491, 130] on link "Payments" at bounding box center [496, 134] width 48 height 22
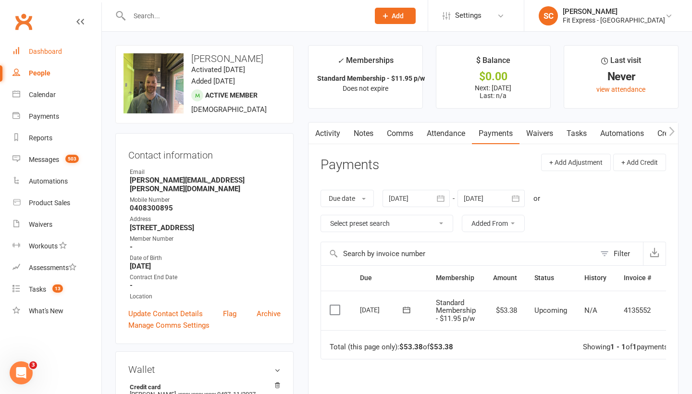
click at [50, 52] on div "Dashboard" at bounding box center [45, 52] width 33 height 8
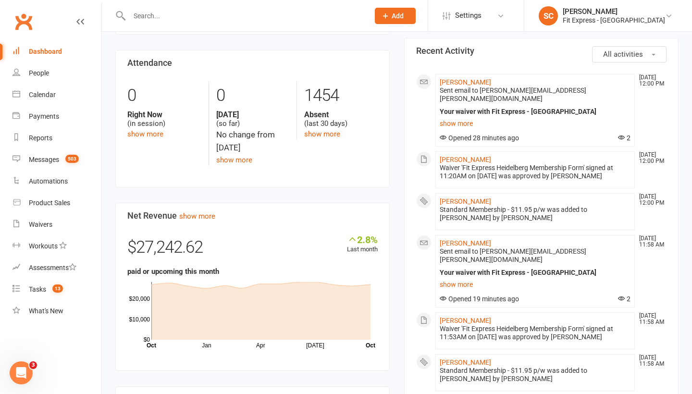
scroll to position [243, 0]
click at [471, 316] on link "[PERSON_NAME]" at bounding box center [465, 320] width 51 height 8
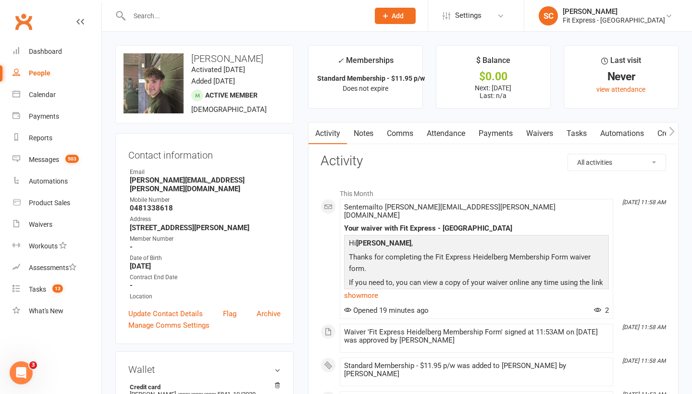
click at [537, 137] on link "Waivers" at bounding box center [540, 134] width 40 height 22
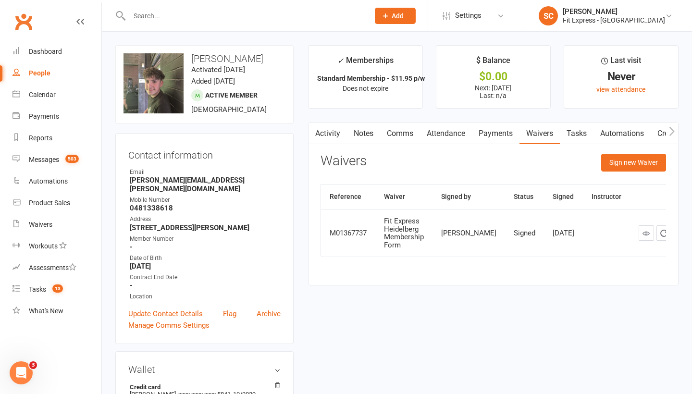
click at [504, 134] on link "Payments" at bounding box center [496, 134] width 48 height 22
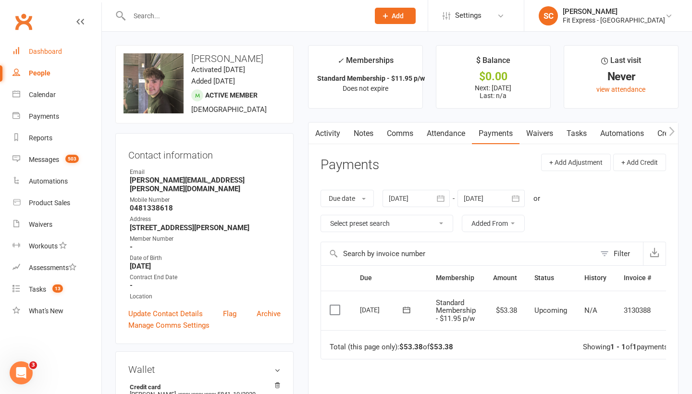
click at [40, 51] on div "Dashboard" at bounding box center [45, 52] width 33 height 8
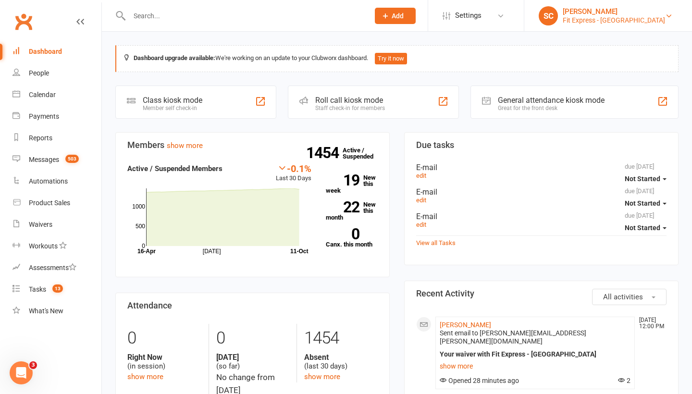
click at [617, 18] on div "Fit Express - Heidelberg" at bounding box center [614, 20] width 102 height 9
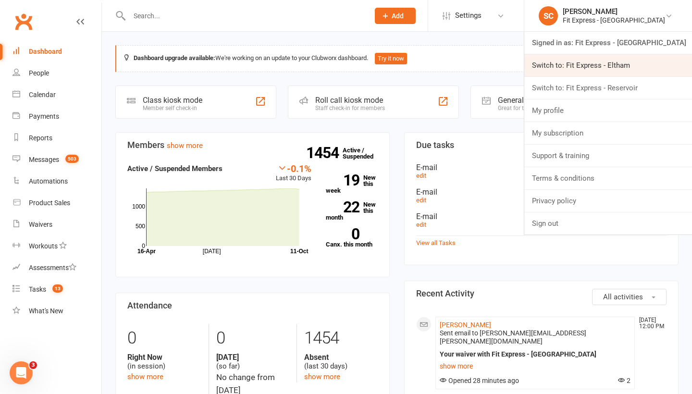
click at [594, 62] on link "Switch to: Fit Express - Eltham" at bounding box center [609, 65] width 168 height 22
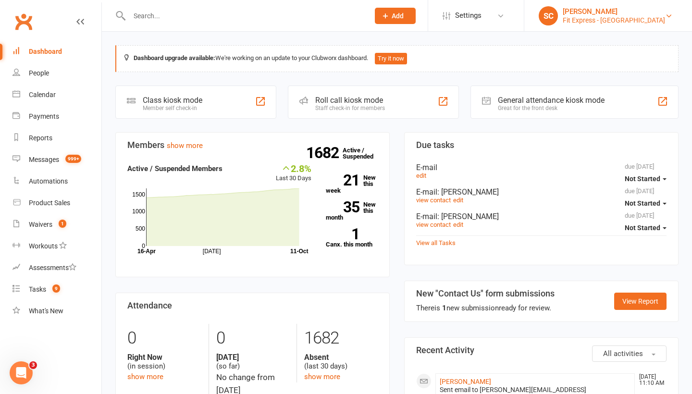
click at [624, 13] on div "[PERSON_NAME]" at bounding box center [614, 11] width 102 height 9
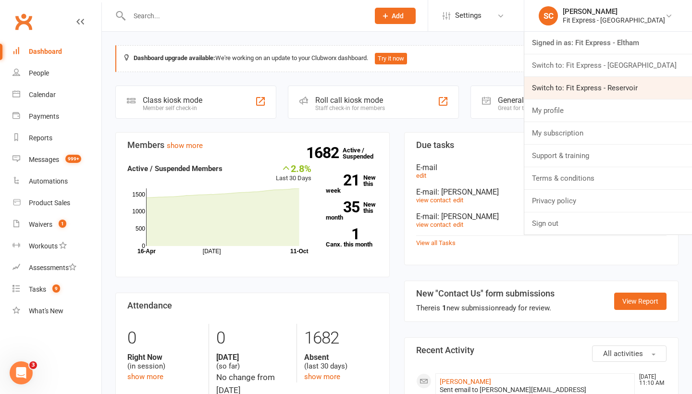
click at [588, 84] on link "Switch to: Fit Express - Reservoir" at bounding box center [609, 88] width 168 height 22
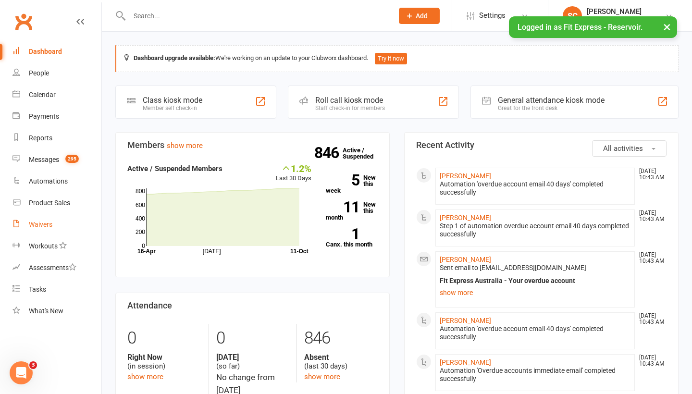
click at [34, 223] on div "Waivers" at bounding box center [41, 225] width 24 height 8
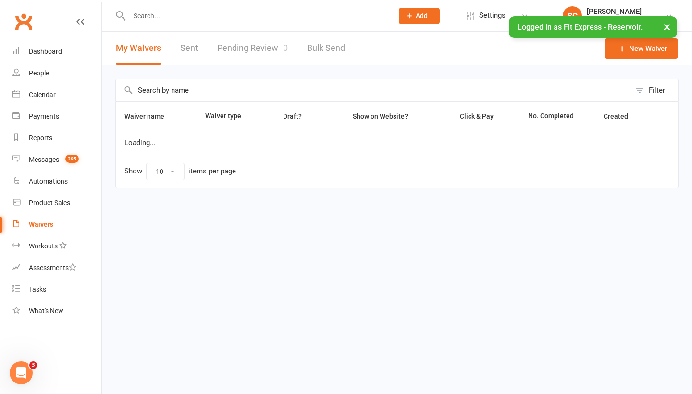
click at [280, 45] on link "Pending Review 0" at bounding box center [252, 48] width 71 height 33
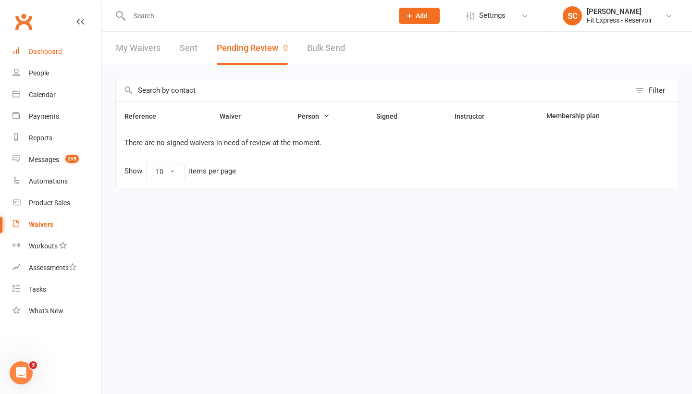
click at [51, 51] on div "Dashboard" at bounding box center [45, 52] width 33 height 8
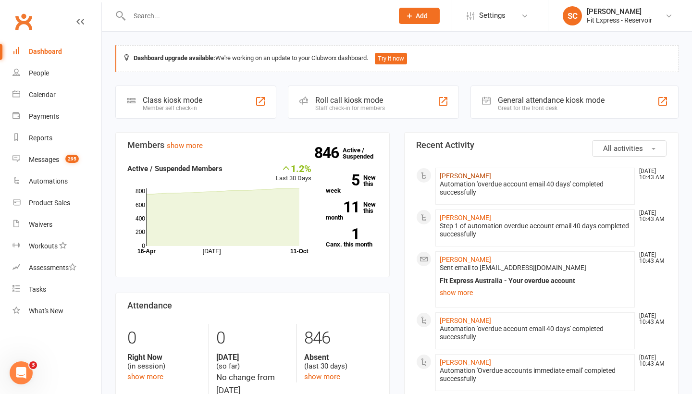
click at [460, 175] on link "[PERSON_NAME]" at bounding box center [465, 176] width 51 height 8
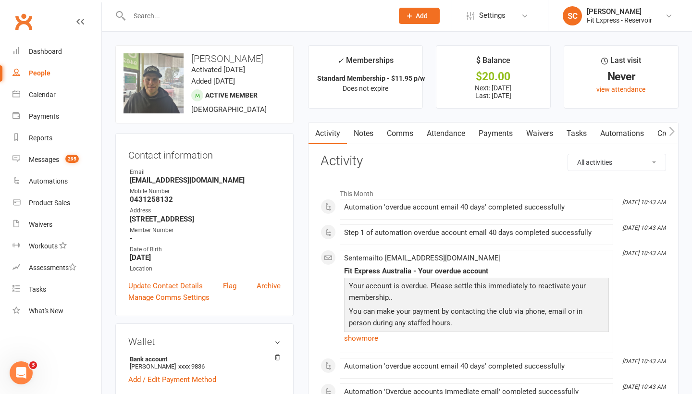
click at [550, 134] on link "Waivers" at bounding box center [540, 134] width 40 height 22
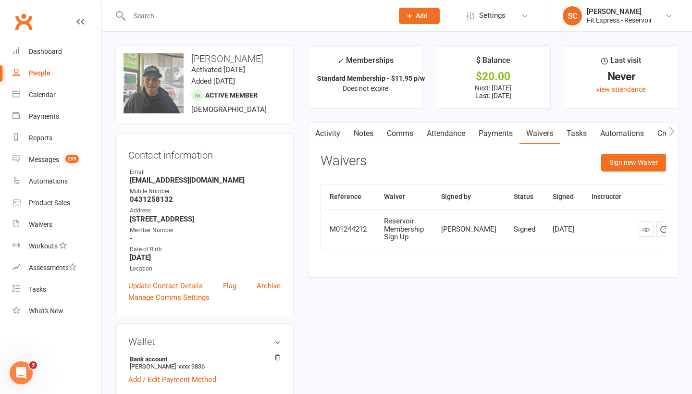
click at [507, 131] on link "Payments" at bounding box center [496, 134] width 48 height 22
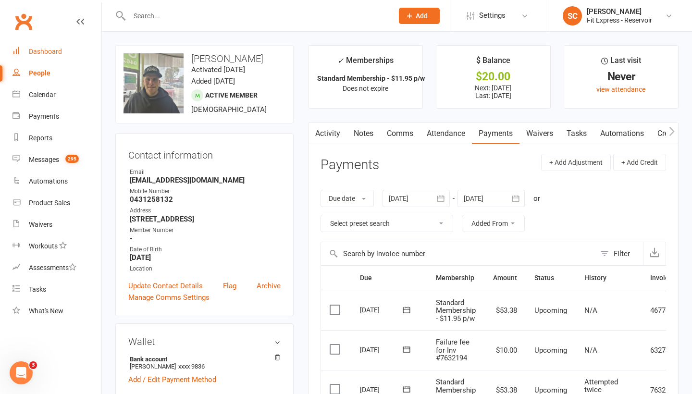
click at [40, 49] on div "Dashboard" at bounding box center [45, 52] width 33 height 8
